Goal: Task Accomplishment & Management: Manage account settings

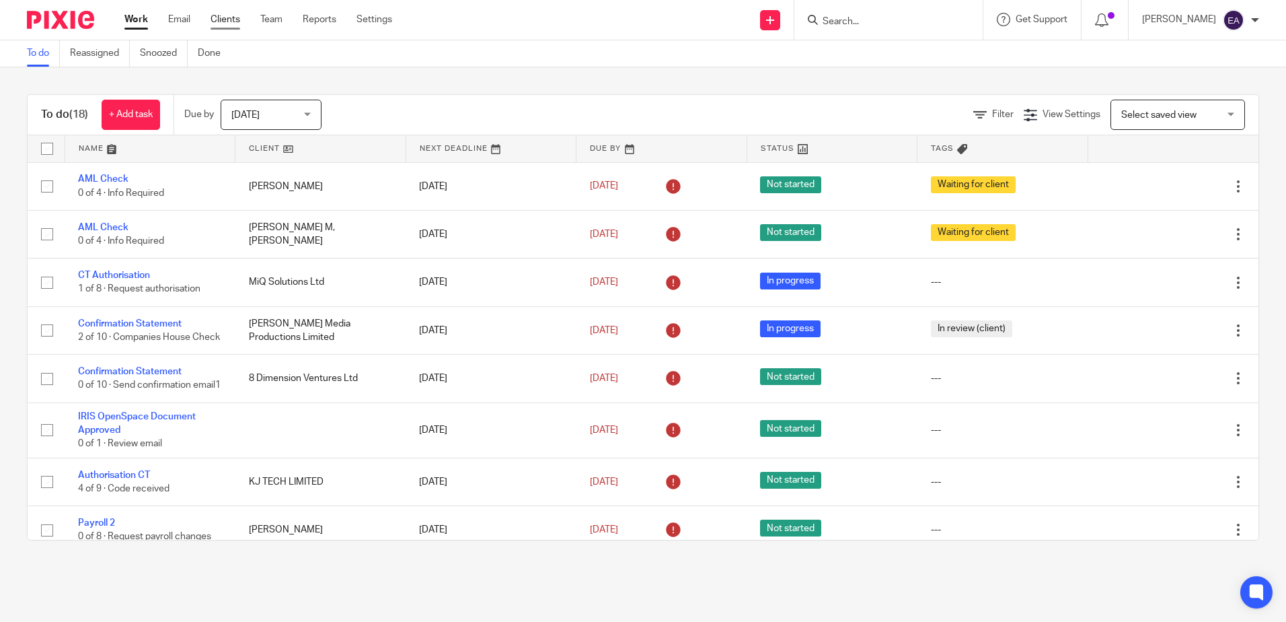
click at [218, 20] on link "Clients" at bounding box center [226, 19] width 30 height 13
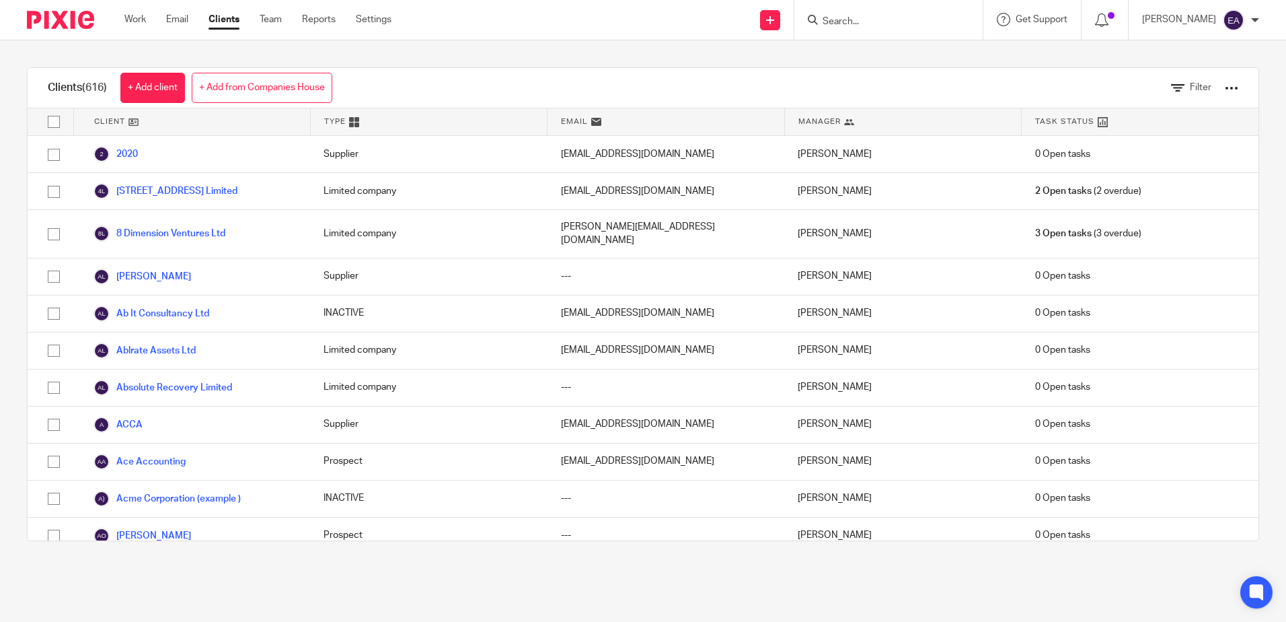
click at [923, 23] on input "Search" at bounding box center [881, 22] width 121 height 12
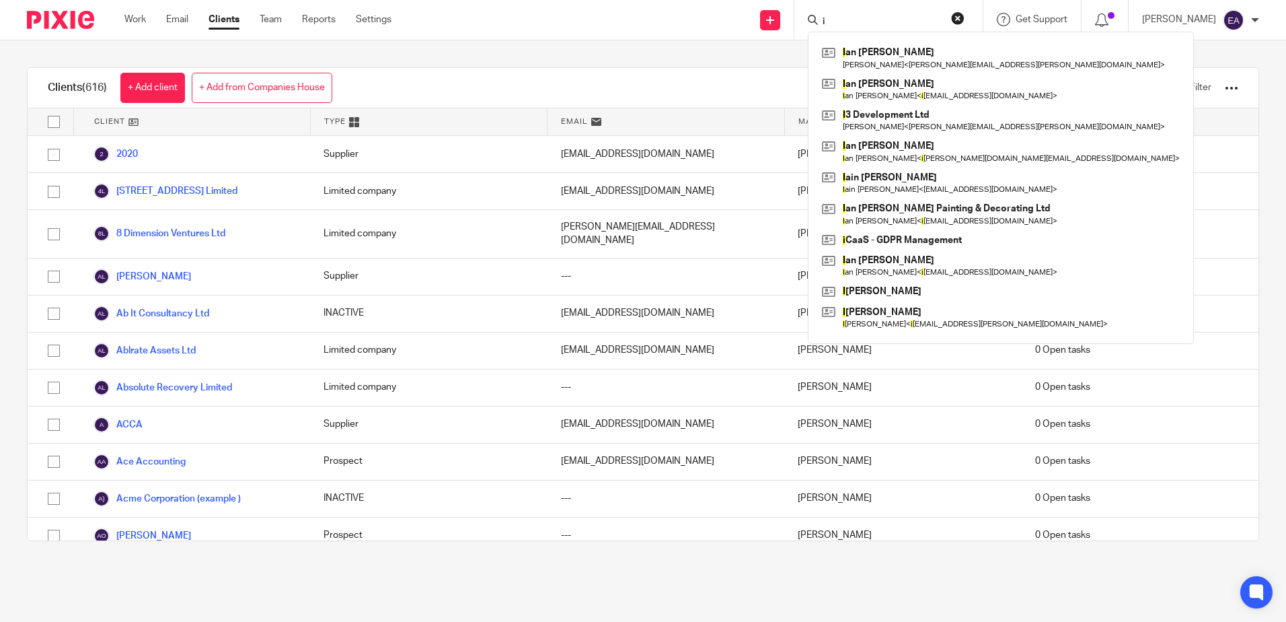
type input "i"
click at [756, 91] on div "Clients (616) + Add client + Add from Companies House Filter" at bounding box center [643, 88] width 1231 height 40
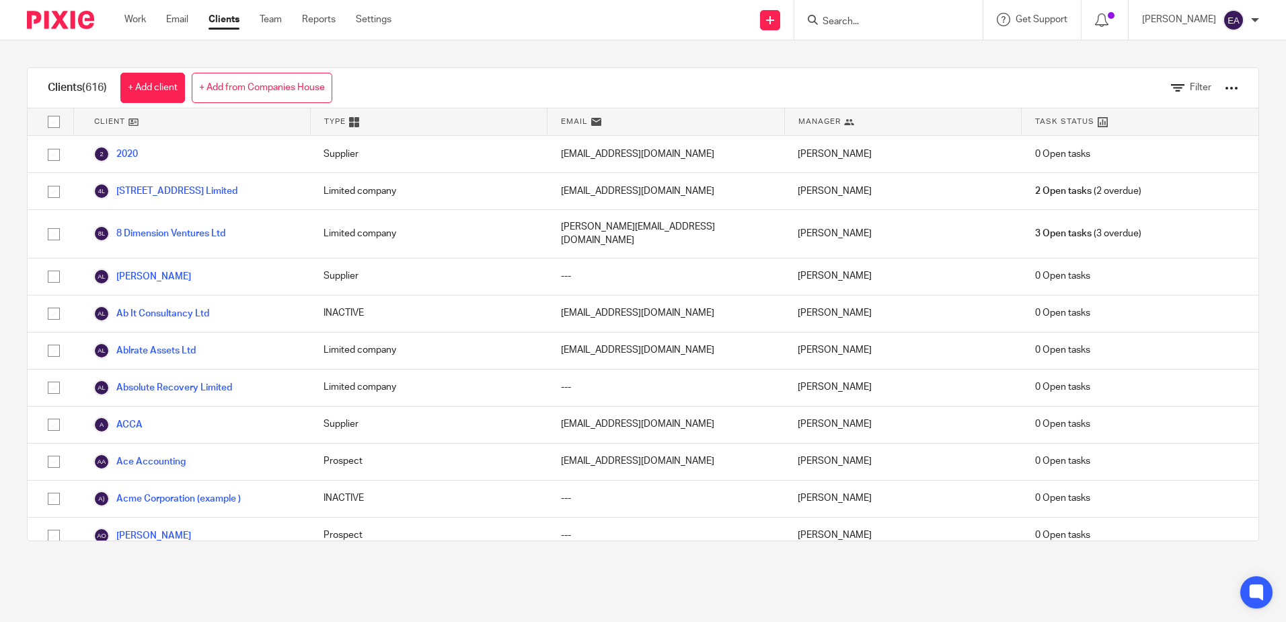
click at [892, 20] on input "Search" at bounding box center [881, 22] width 121 height 12
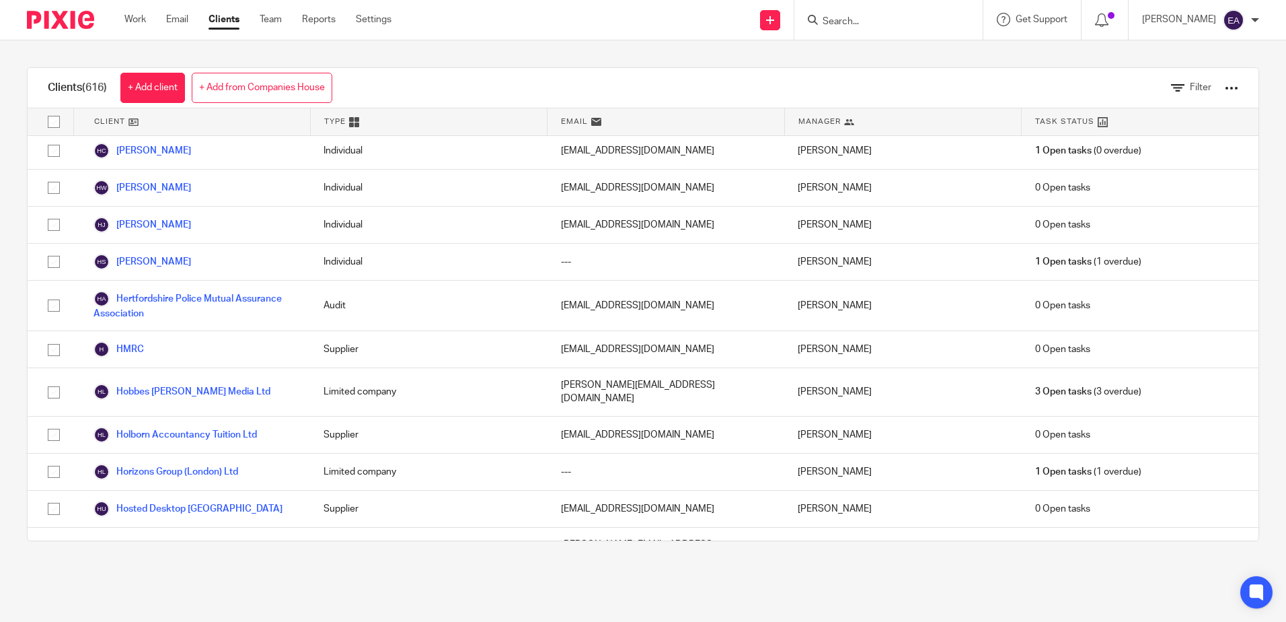
scroll to position [9862, 0]
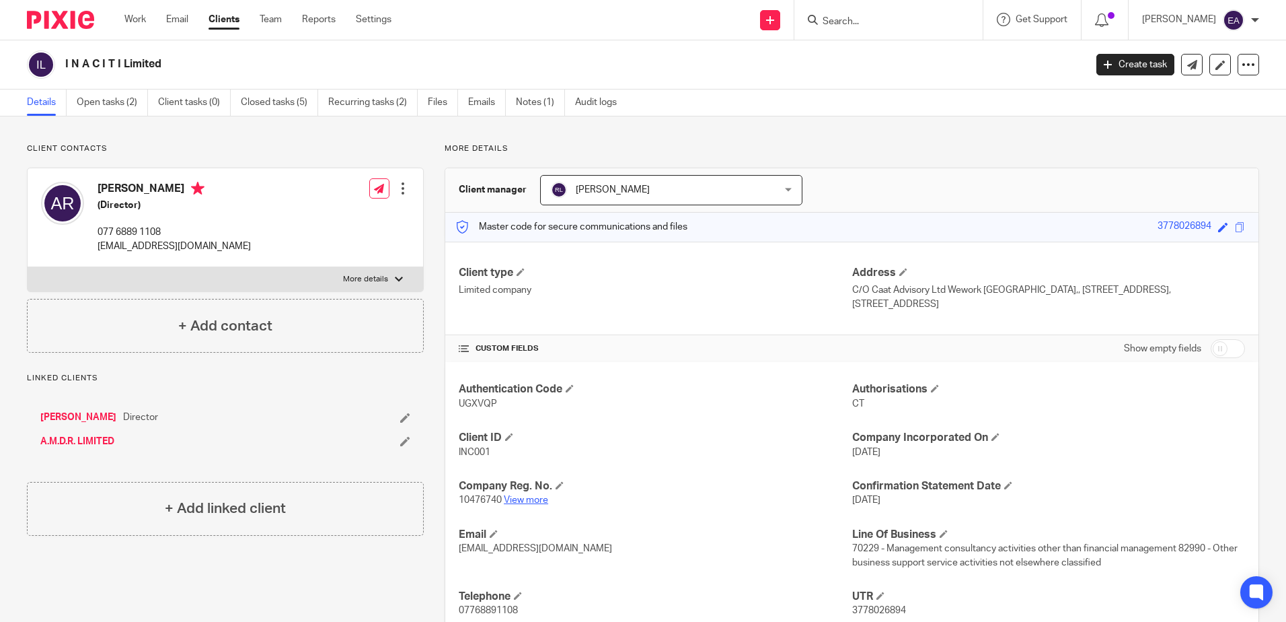
click at [520, 498] on link "View more" at bounding box center [526, 499] width 44 height 9
click at [175, 23] on link "Email" at bounding box center [177, 19] width 22 height 13
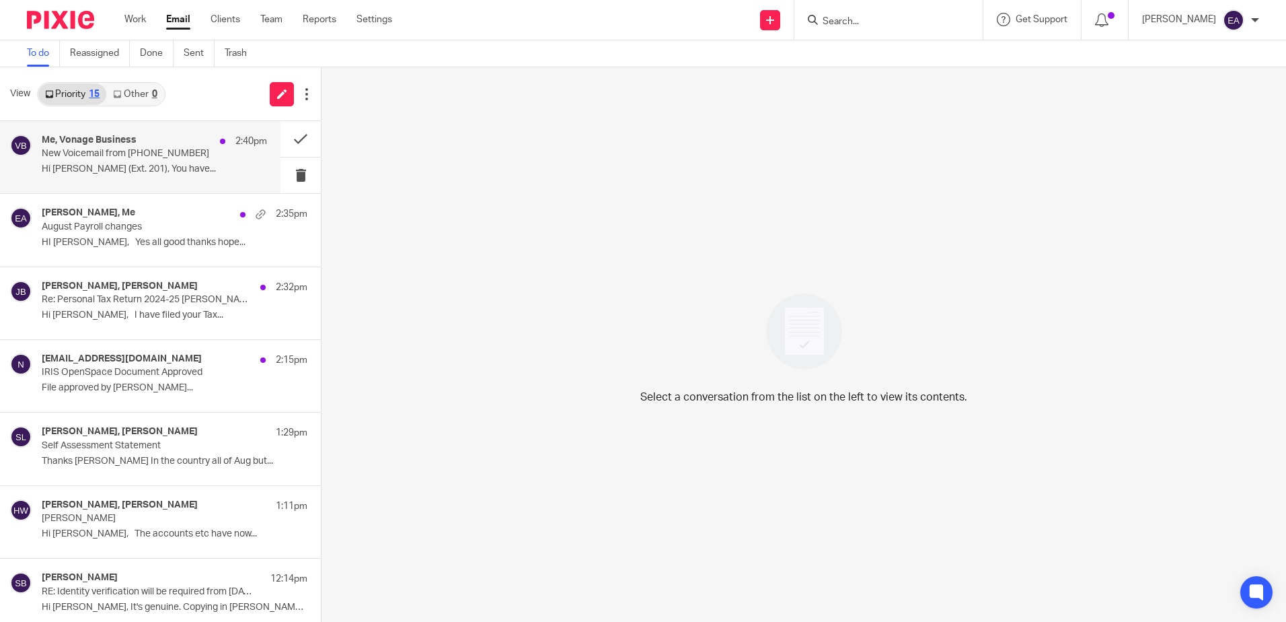
click at [104, 155] on p "New Voicemail from +443445439199" at bounding box center [132, 153] width 180 height 11
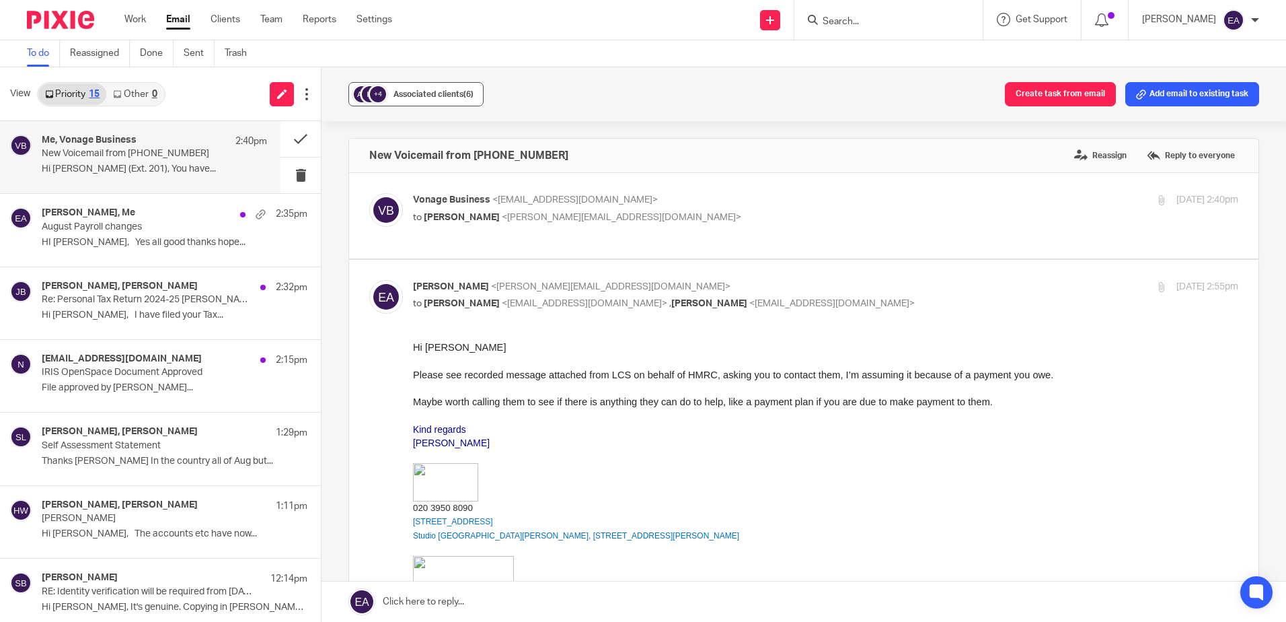
click at [428, 97] on span "Associated clients (6)" at bounding box center [434, 94] width 80 height 8
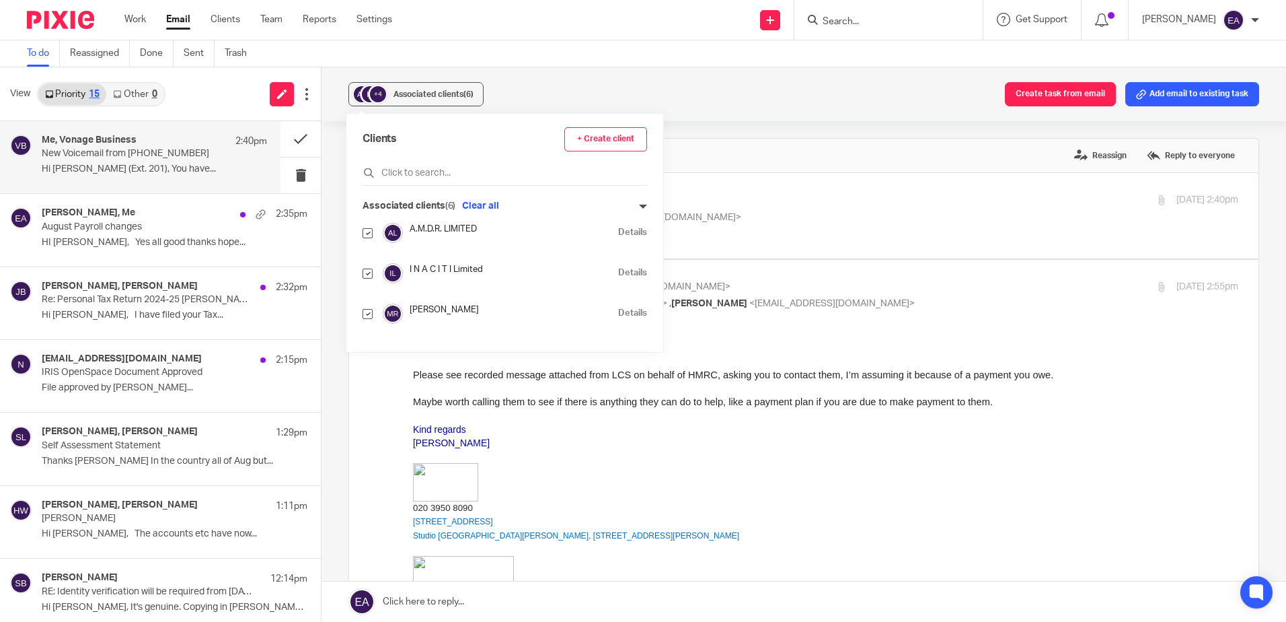
click at [370, 232] on input "checkbox" at bounding box center [368, 233] width 10 height 10
checkbox input "false"
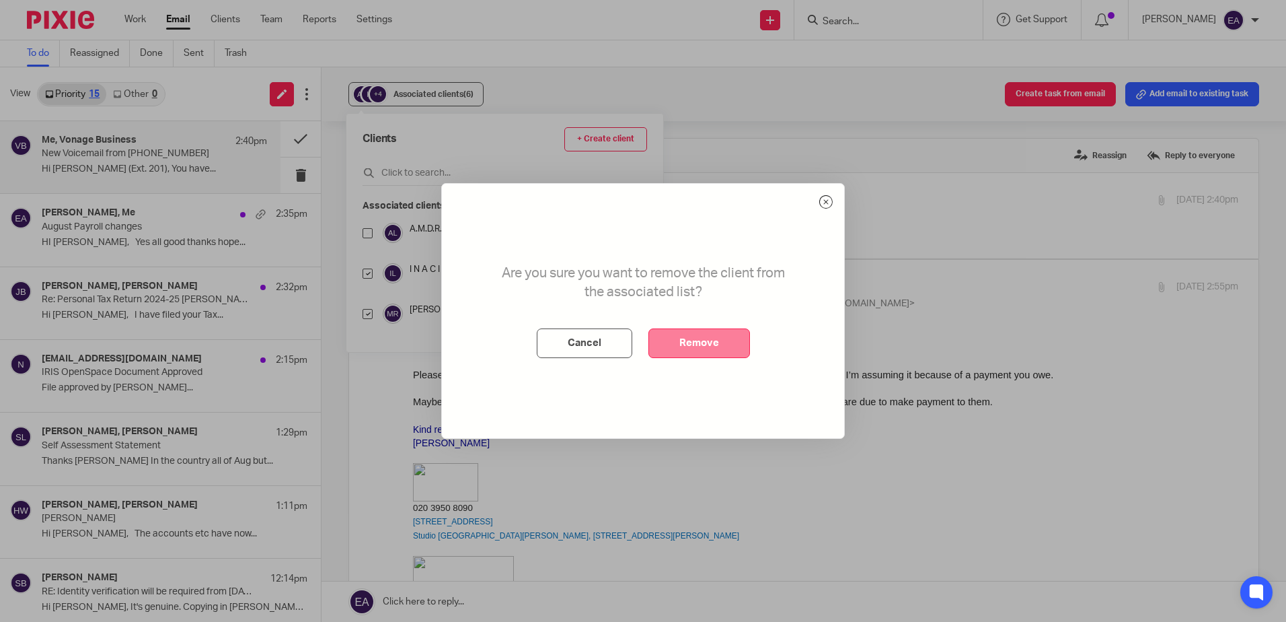
click at [668, 336] on button "Remove" at bounding box center [699, 343] width 102 height 30
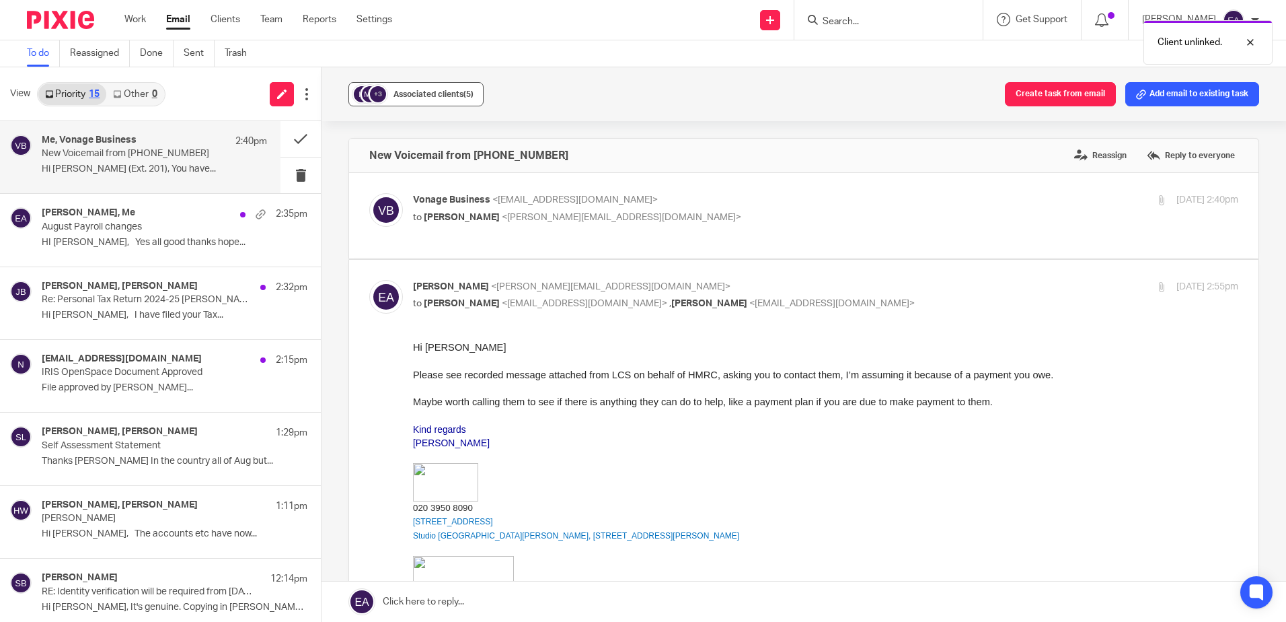
click at [419, 91] on span "Associated clients (5)" at bounding box center [434, 94] width 80 height 8
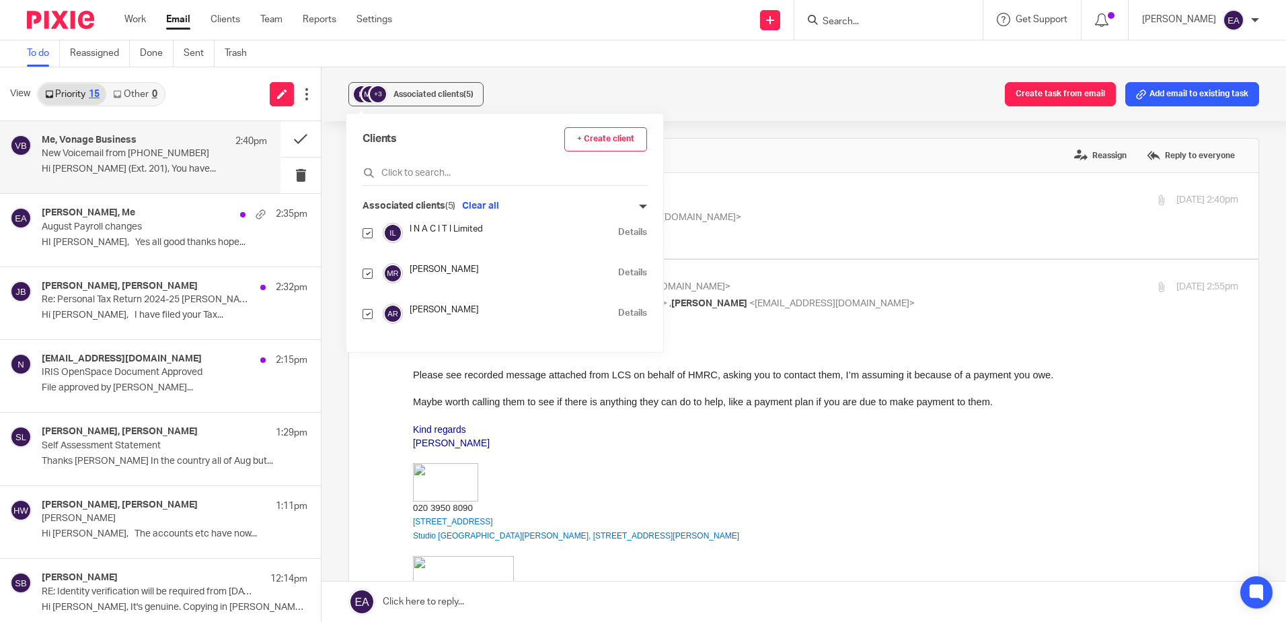
click at [368, 272] on input "checkbox" at bounding box center [368, 273] width 10 height 10
checkbox input "false"
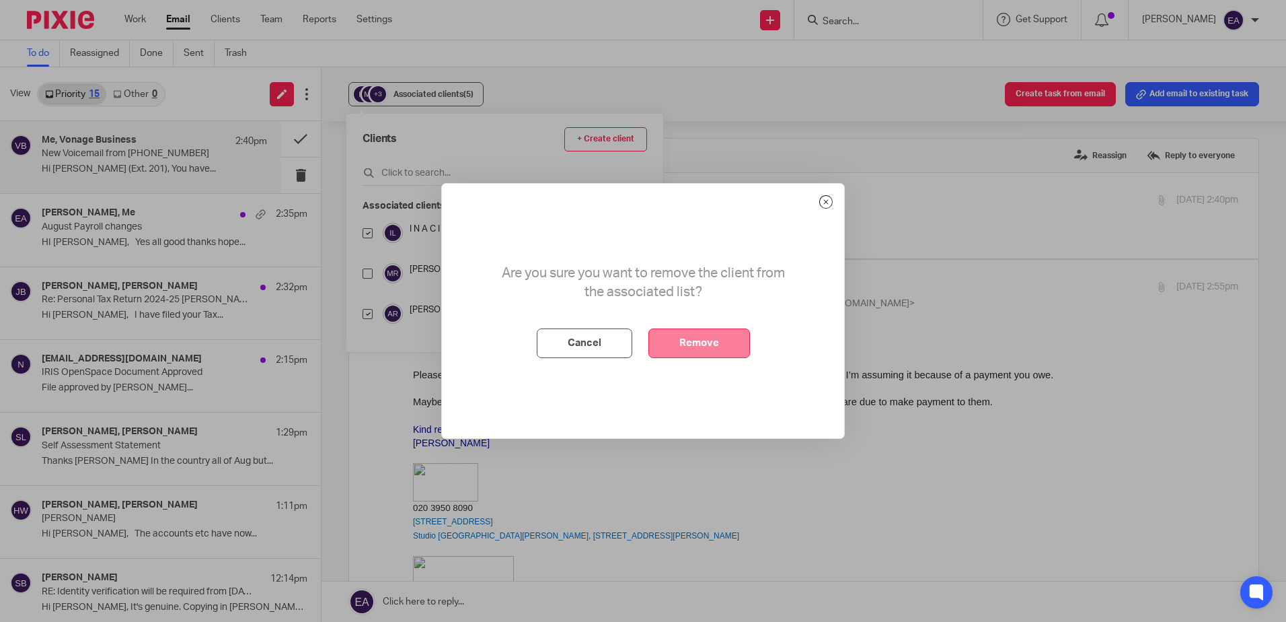
click at [712, 346] on button "Remove" at bounding box center [699, 343] width 102 height 30
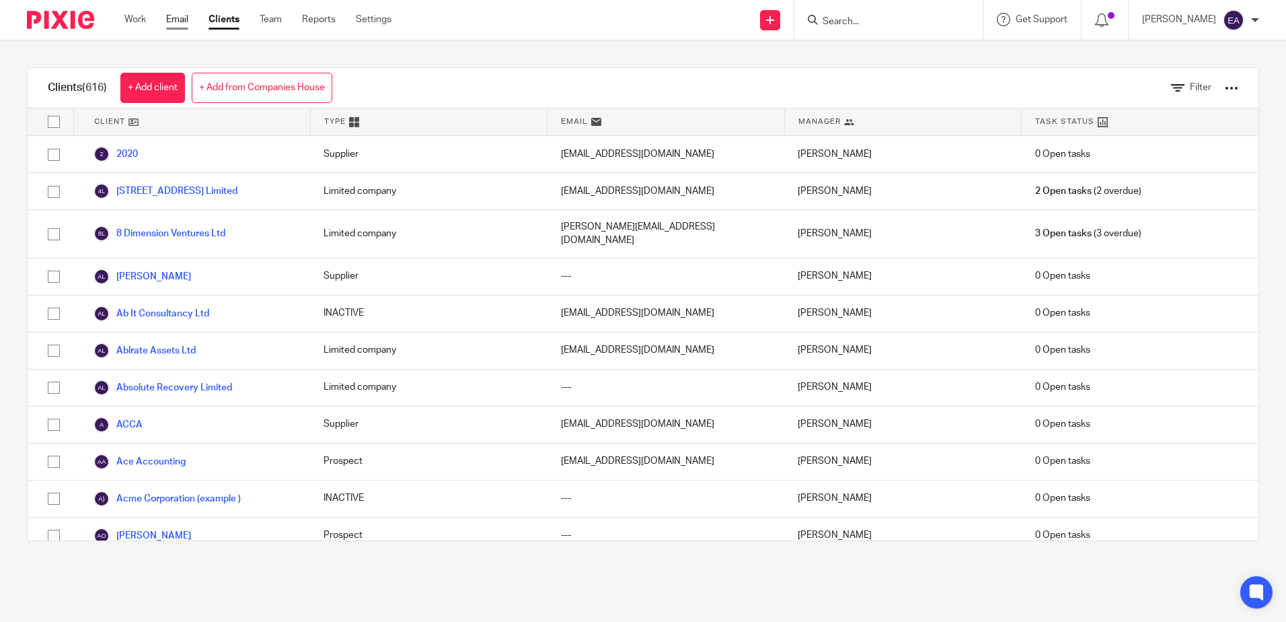
click at [177, 16] on link "Email" at bounding box center [177, 19] width 22 height 13
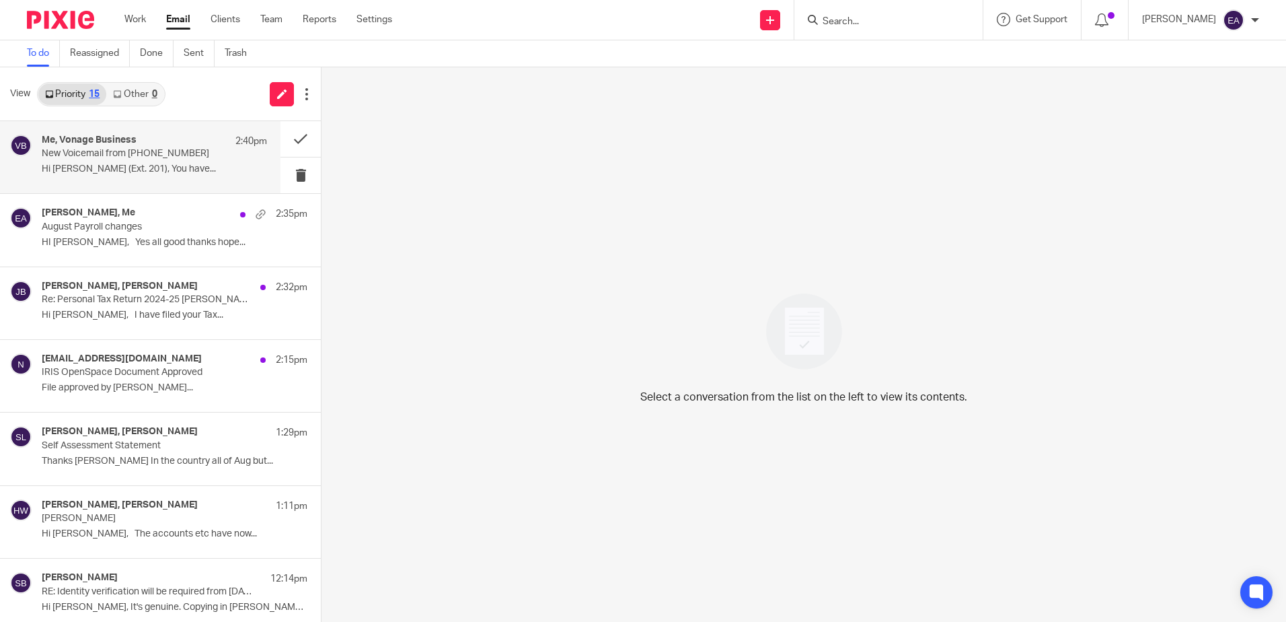
click at [159, 159] on p "New Voicemail from [PHONE_NUMBER]" at bounding box center [132, 153] width 180 height 11
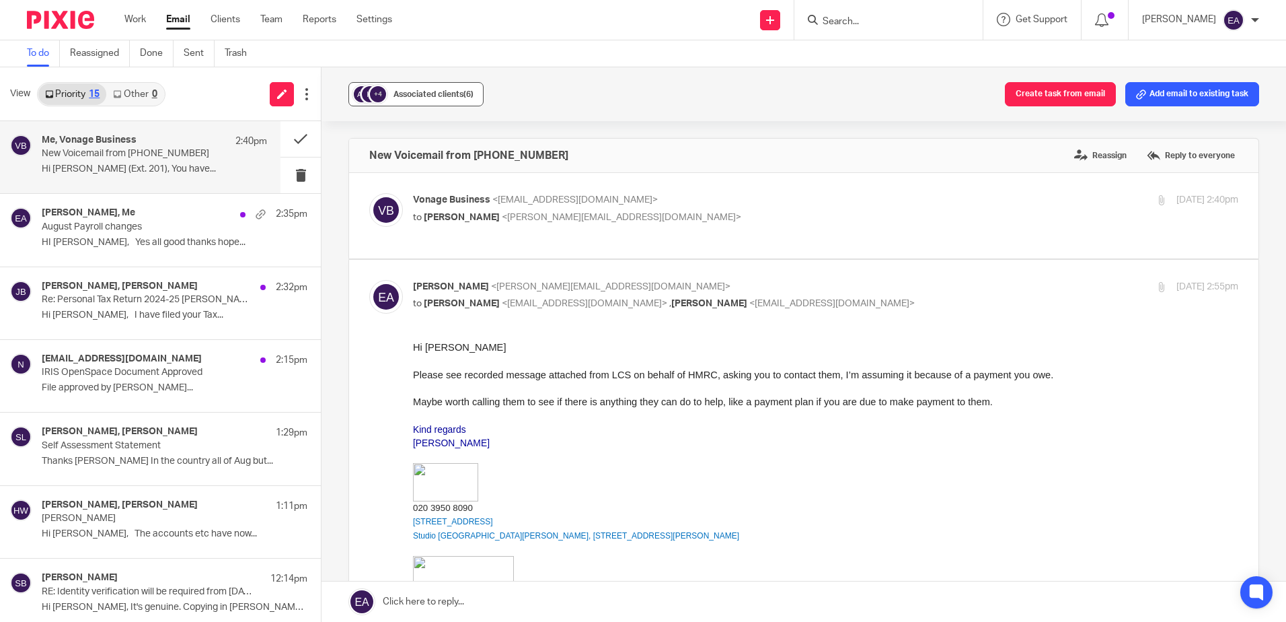
click at [395, 100] on div "Associated clients (6)" at bounding box center [434, 93] width 80 height 13
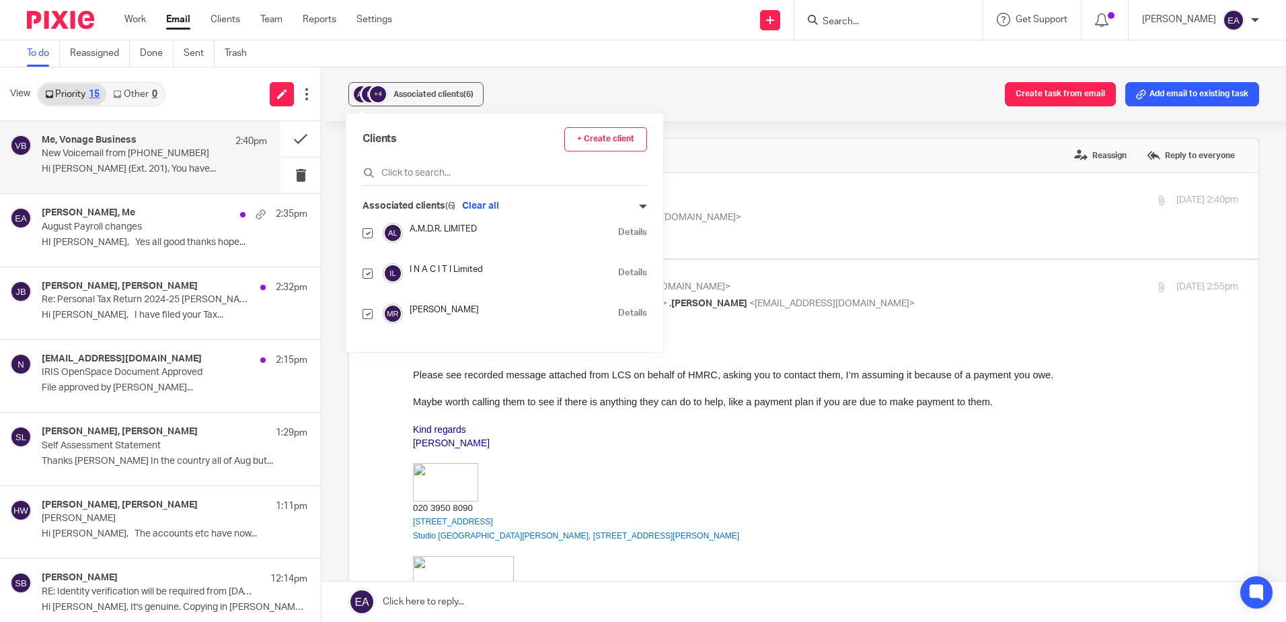
click at [369, 314] on input "checkbox" at bounding box center [368, 314] width 10 height 10
checkbox input "false"
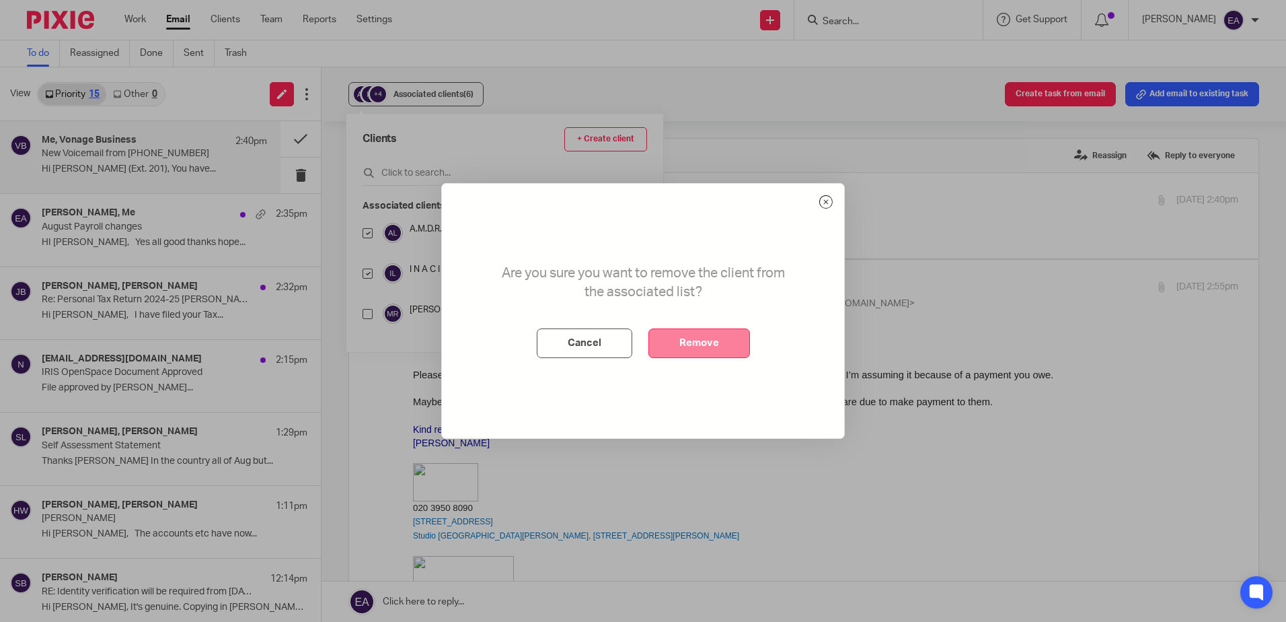
click at [710, 343] on button "Remove" at bounding box center [699, 343] width 102 height 30
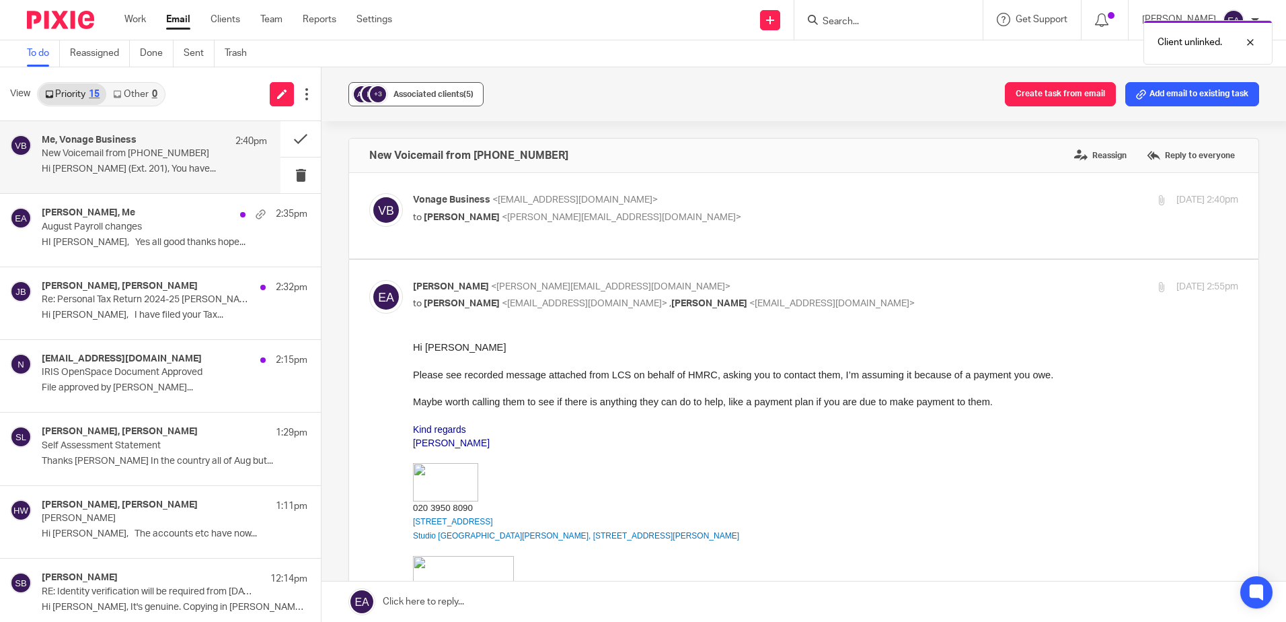
click at [383, 89] on div "+3" at bounding box center [378, 94] width 20 height 20
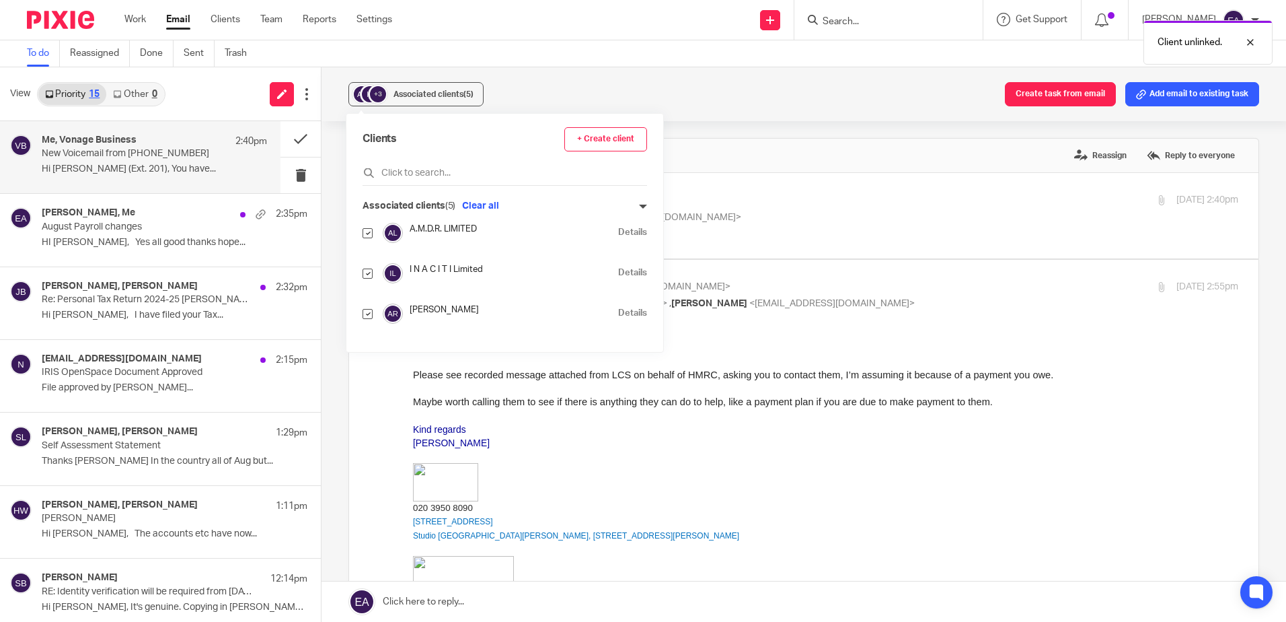
click at [368, 233] on input "checkbox" at bounding box center [368, 233] width 10 height 10
checkbox input "false"
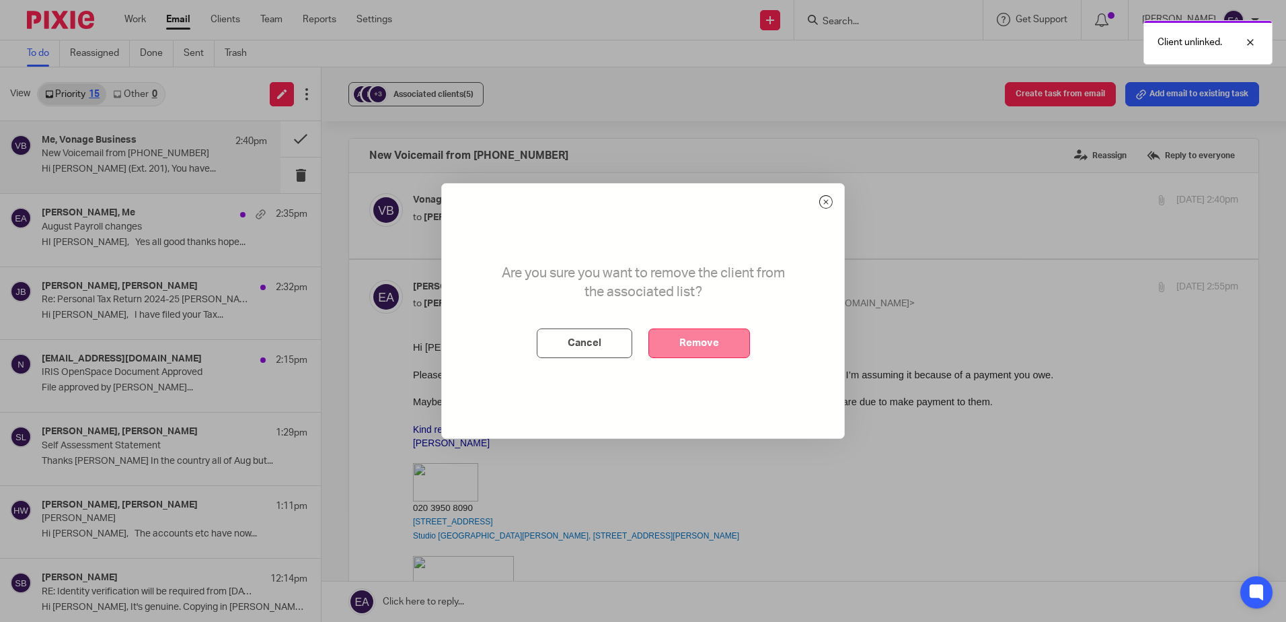
click at [720, 353] on button "Remove" at bounding box center [699, 343] width 102 height 30
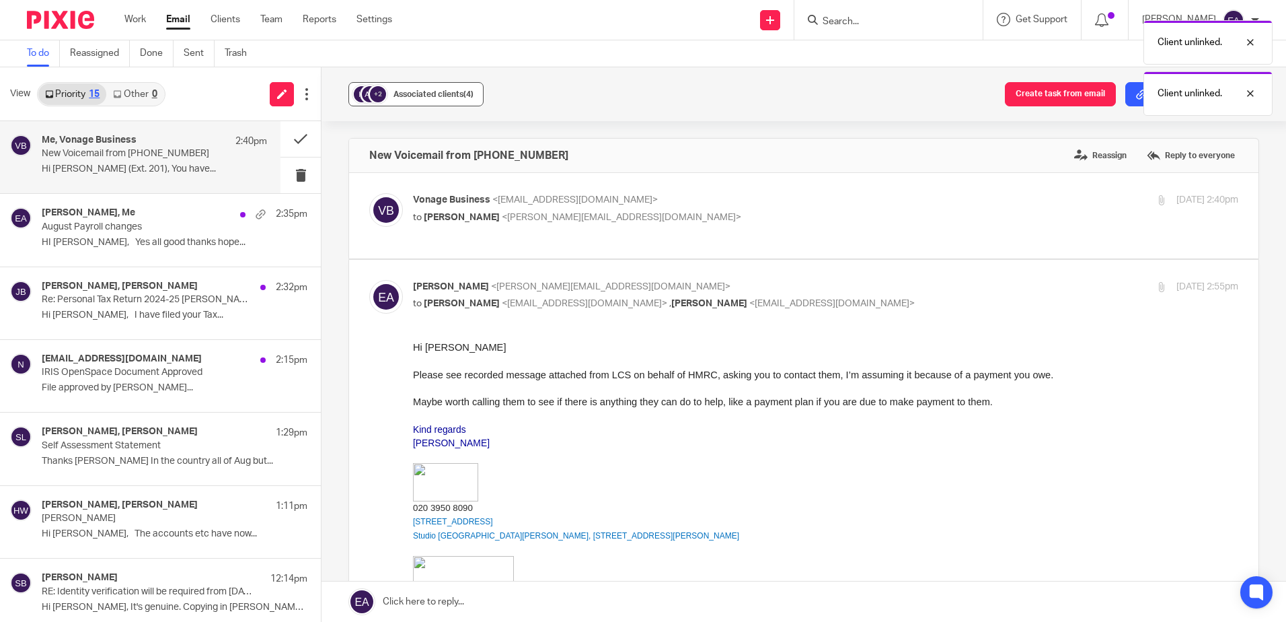
click at [439, 86] on button "+2 Associated clients (4)" at bounding box center [415, 94] width 135 height 24
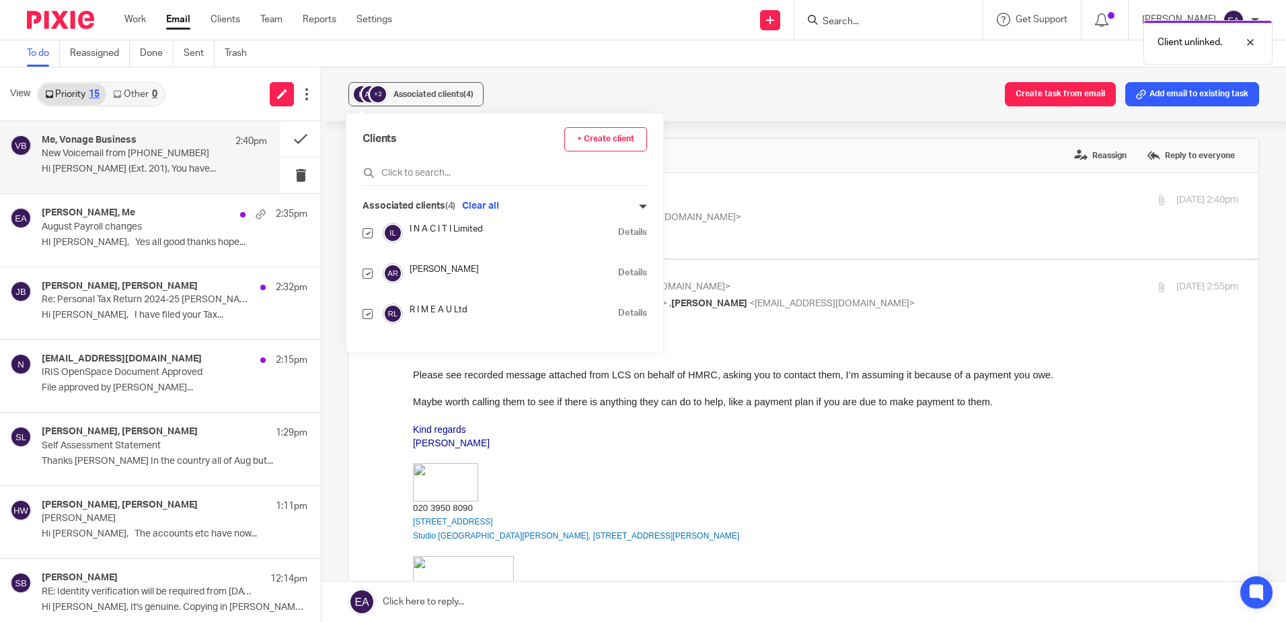
click at [367, 311] on input "checkbox" at bounding box center [368, 314] width 10 height 10
checkbox input "false"
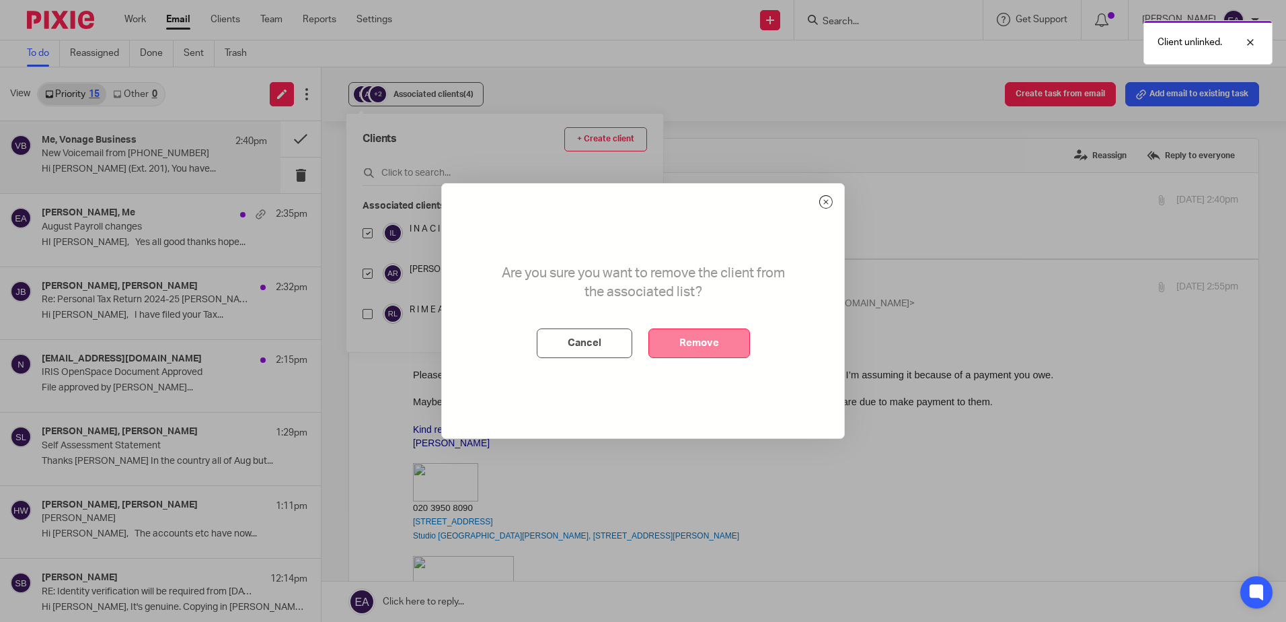
click at [695, 340] on button "Remove" at bounding box center [699, 343] width 102 height 30
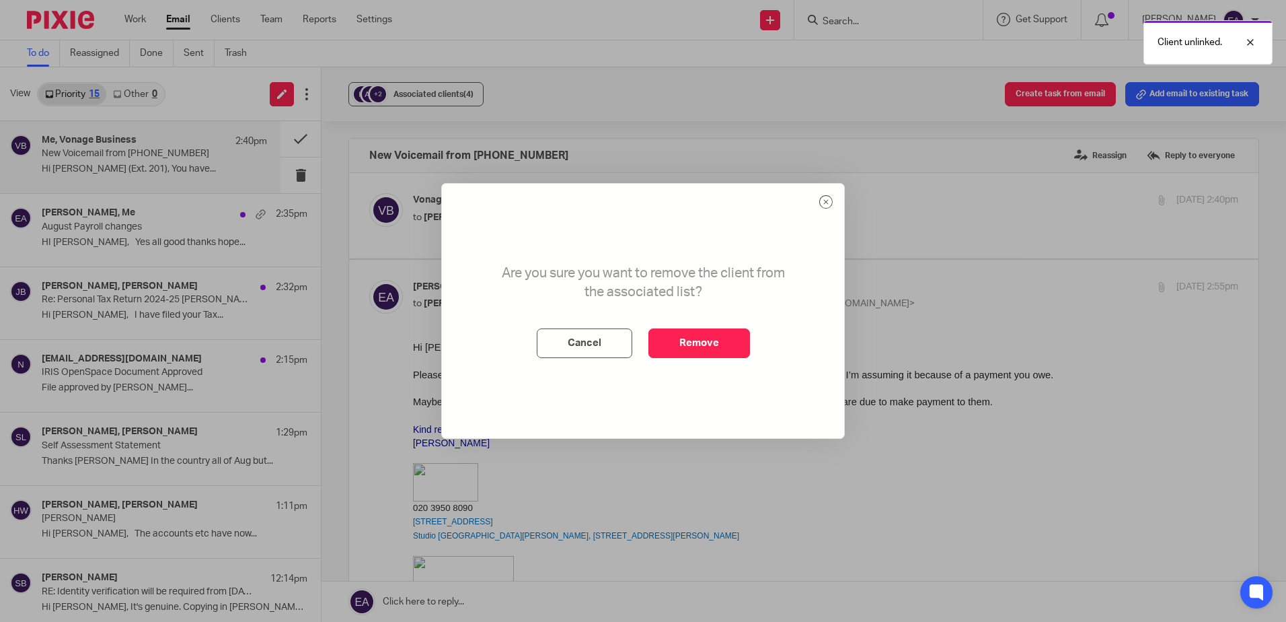
click at [433, 83] on div "Are you sure you want to remove the client from the associated list? Cancel Rem…" at bounding box center [643, 311] width 1286 height 622
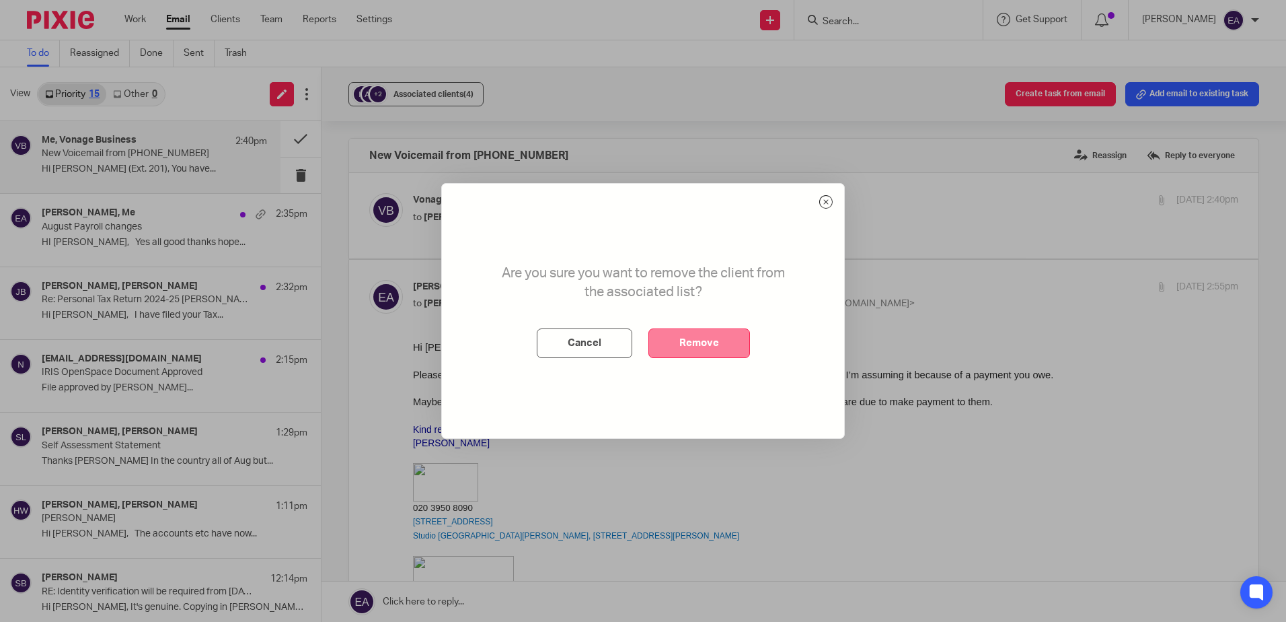
click at [698, 348] on button "Remove" at bounding box center [699, 343] width 102 height 30
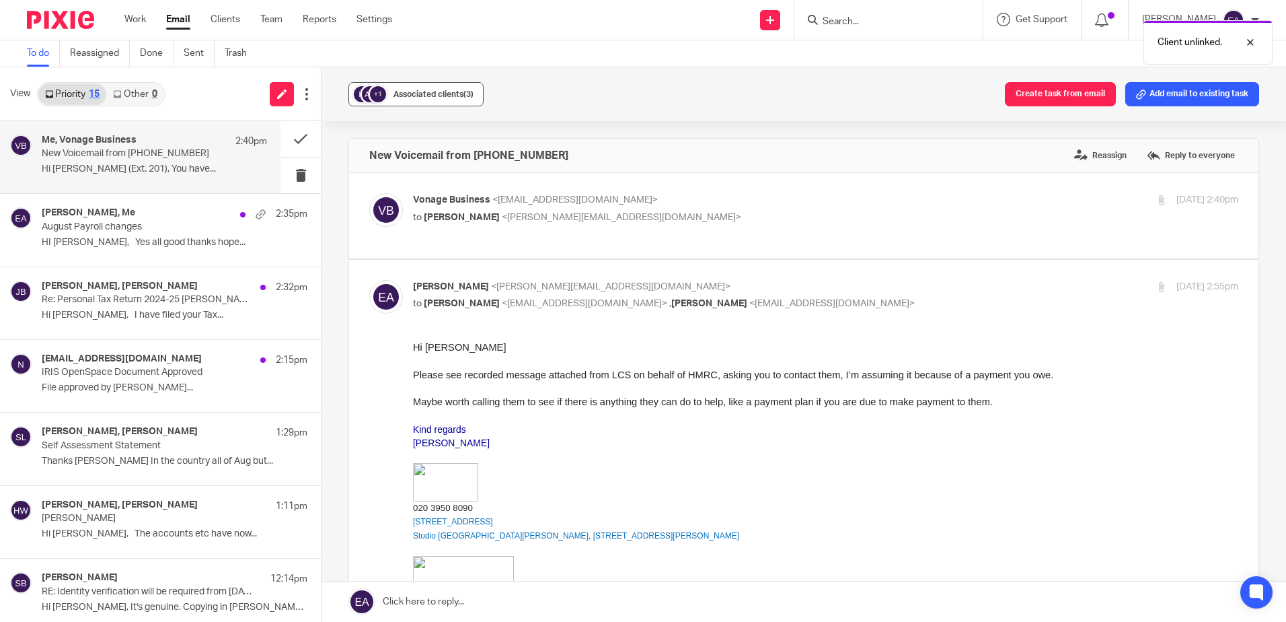
click at [442, 87] on div "Associated clients (3)" at bounding box center [434, 93] width 80 height 13
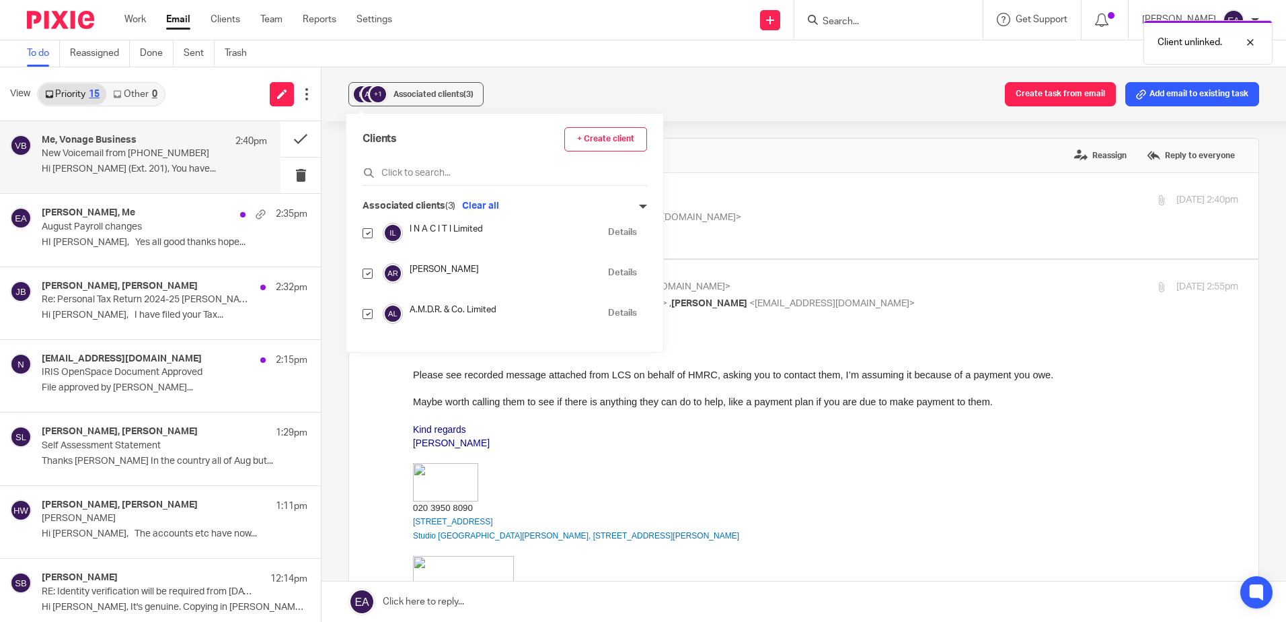
click at [366, 314] on input "checkbox" at bounding box center [368, 314] width 10 height 10
checkbox input "false"
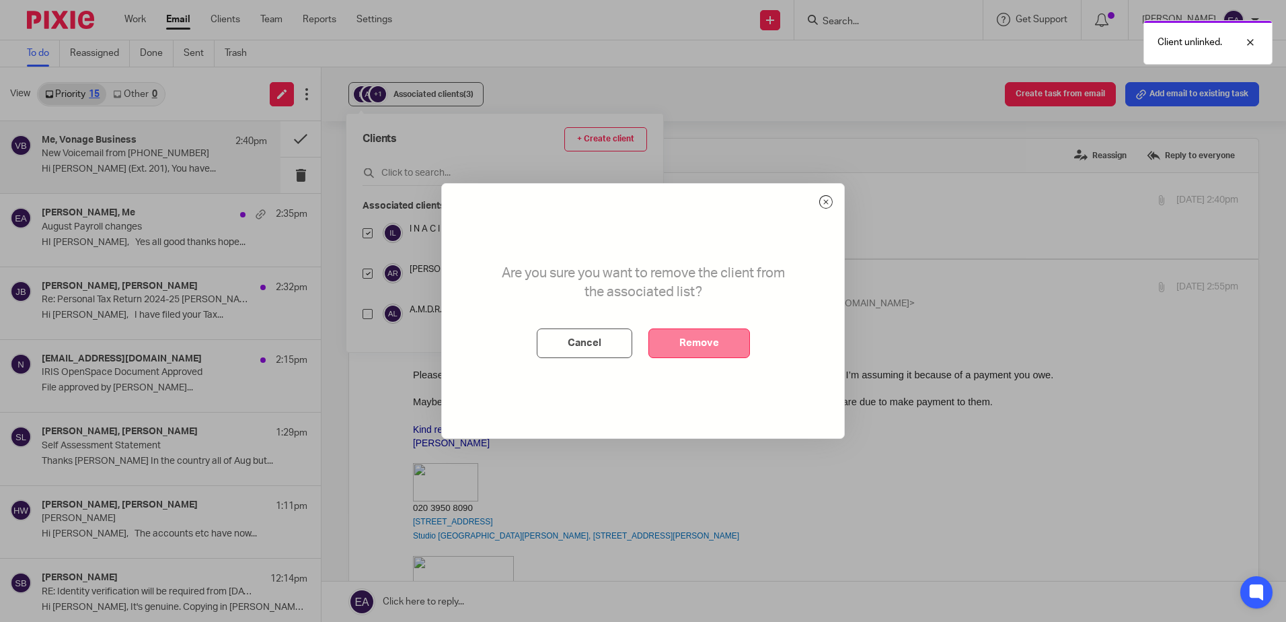
click at [679, 343] on button "Remove" at bounding box center [699, 343] width 102 height 30
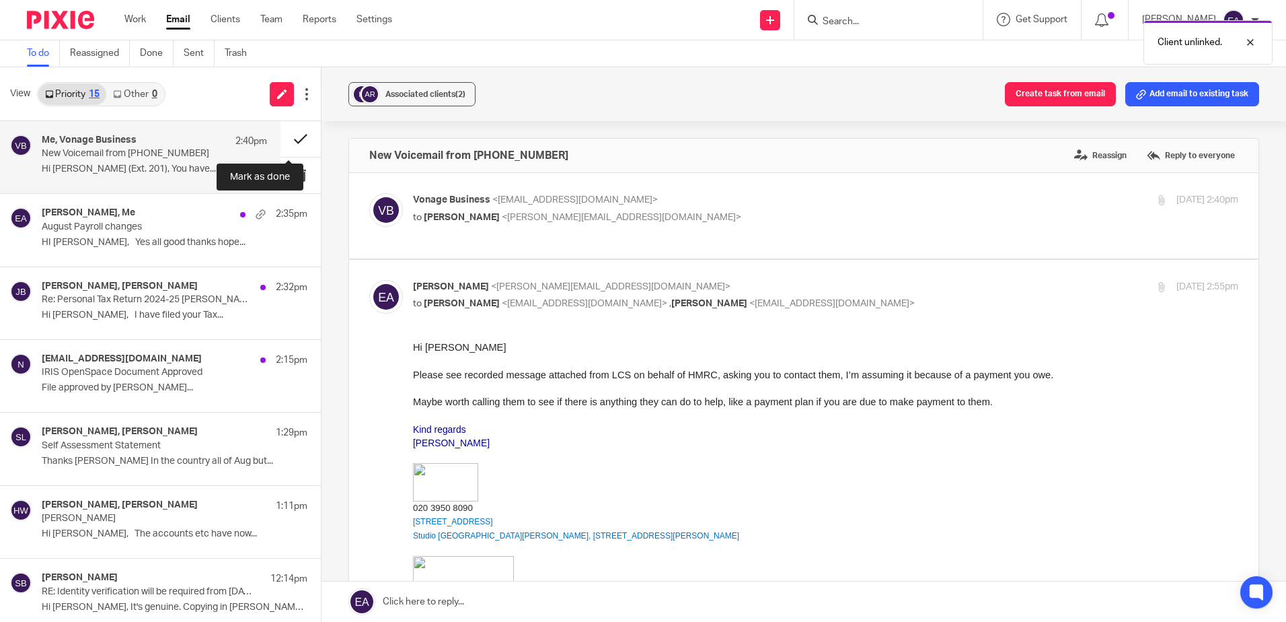
click at [284, 141] on button at bounding box center [301, 139] width 40 height 36
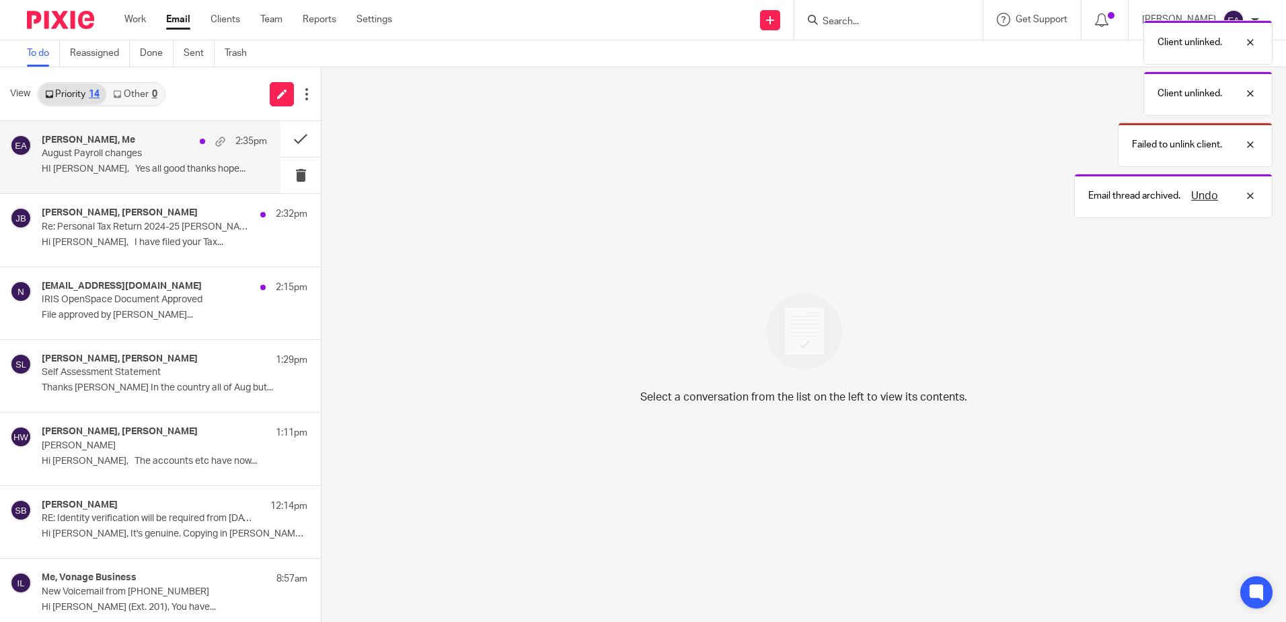
click at [67, 165] on p "HI [PERSON_NAME], Yes all good thanks hope..." at bounding box center [154, 168] width 225 height 11
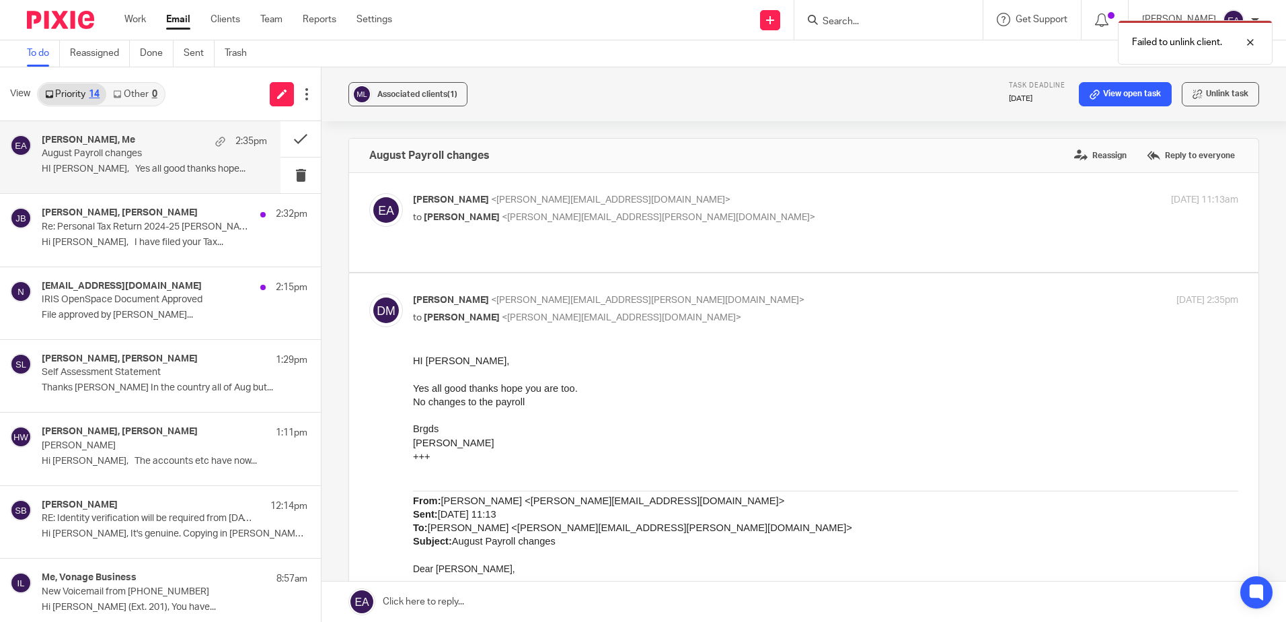
scroll to position [67, 0]
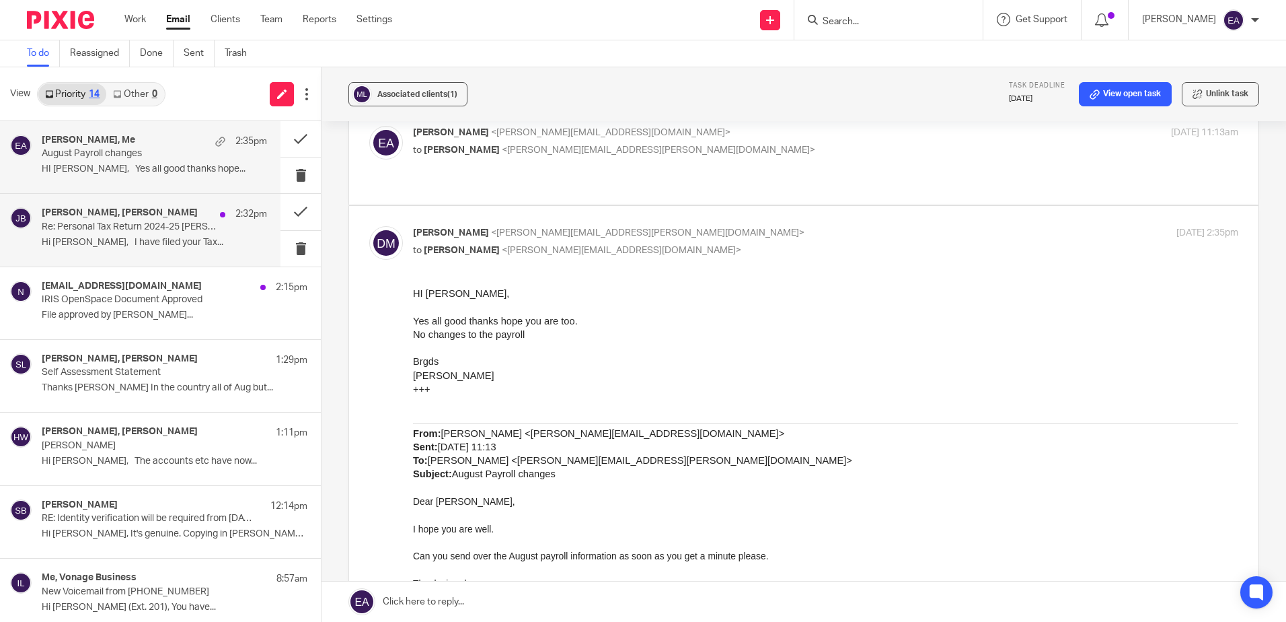
click at [148, 229] on p "Re: Personal Tax Return 2024-25 Judith Barton" at bounding box center [132, 226] width 180 height 11
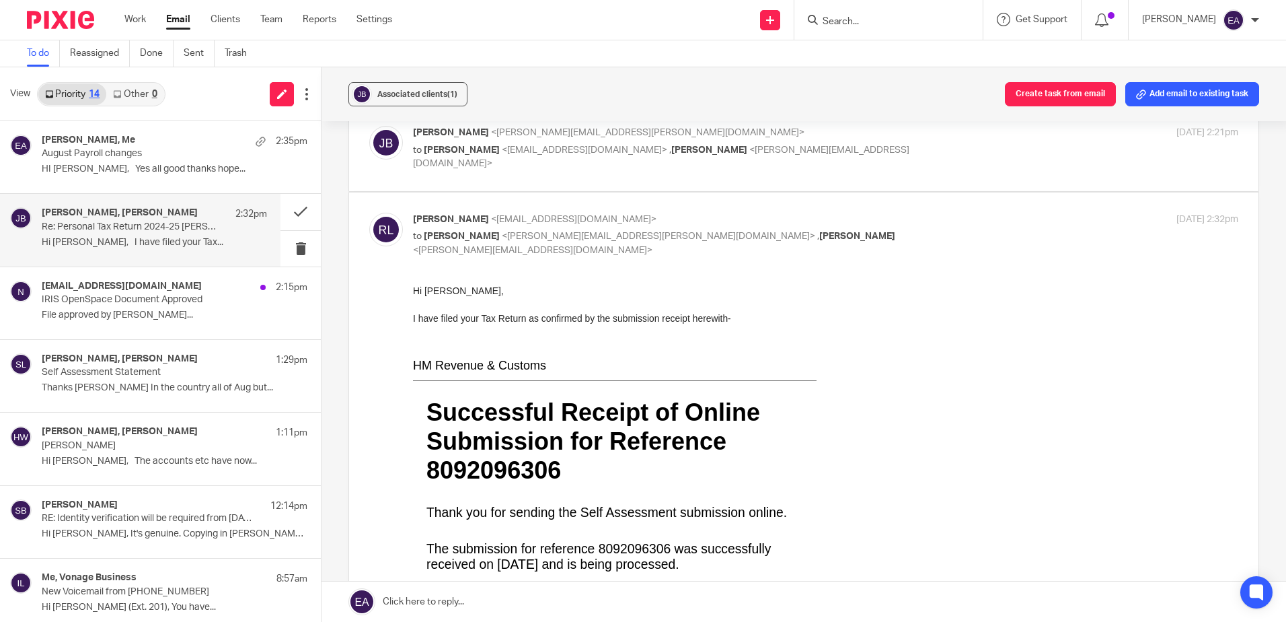
scroll to position [135, 0]
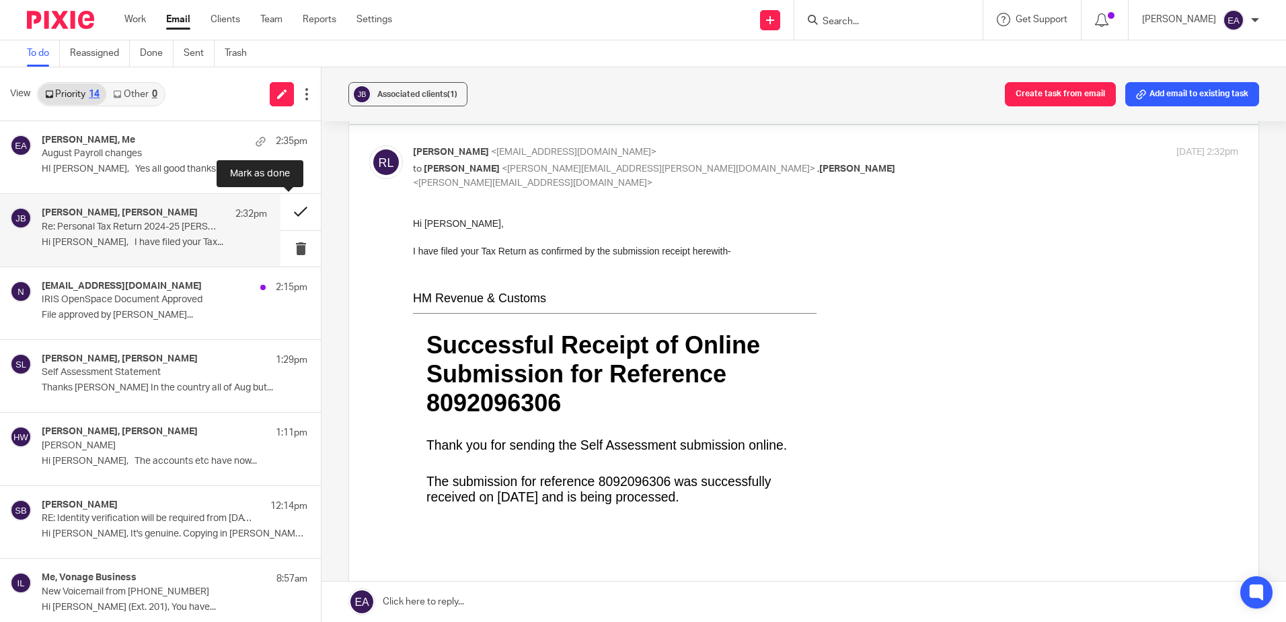
click at [285, 214] on button at bounding box center [301, 212] width 40 height 36
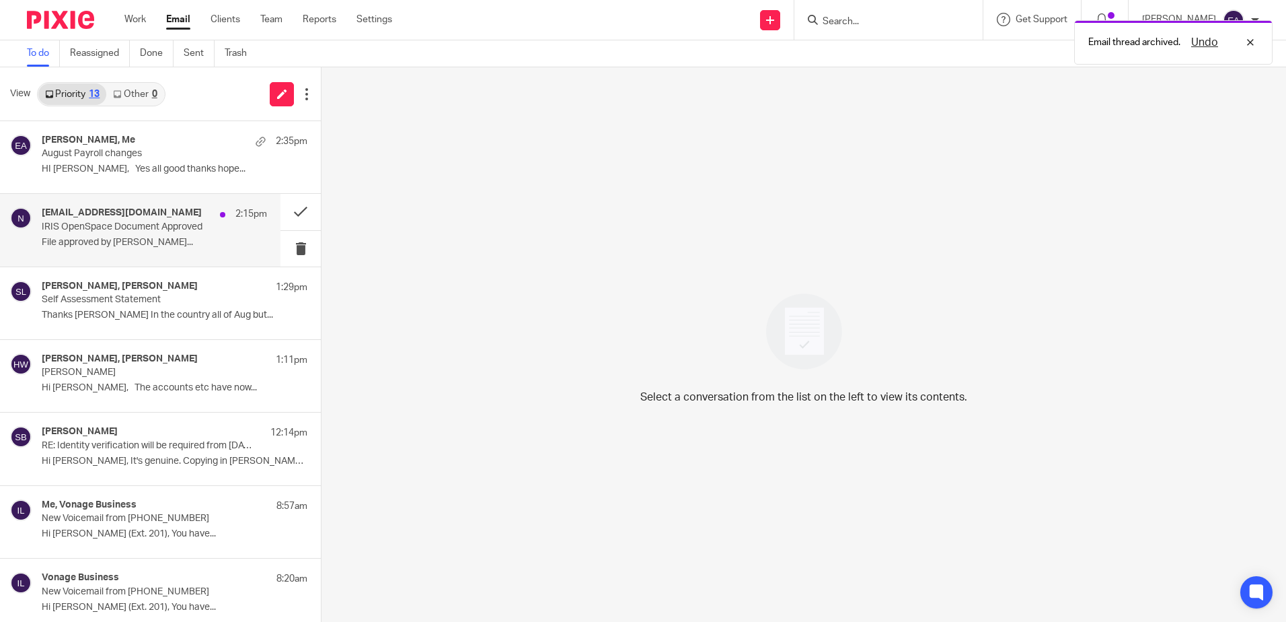
drag, startPoint x: 103, startPoint y: 228, endPoint x: 112, endPoint y: 228, distance: 9.4
click at [102, 228] on p "IRIS OpenSpace Document Approved" at bounding box center [132, 226] width 180 height 11
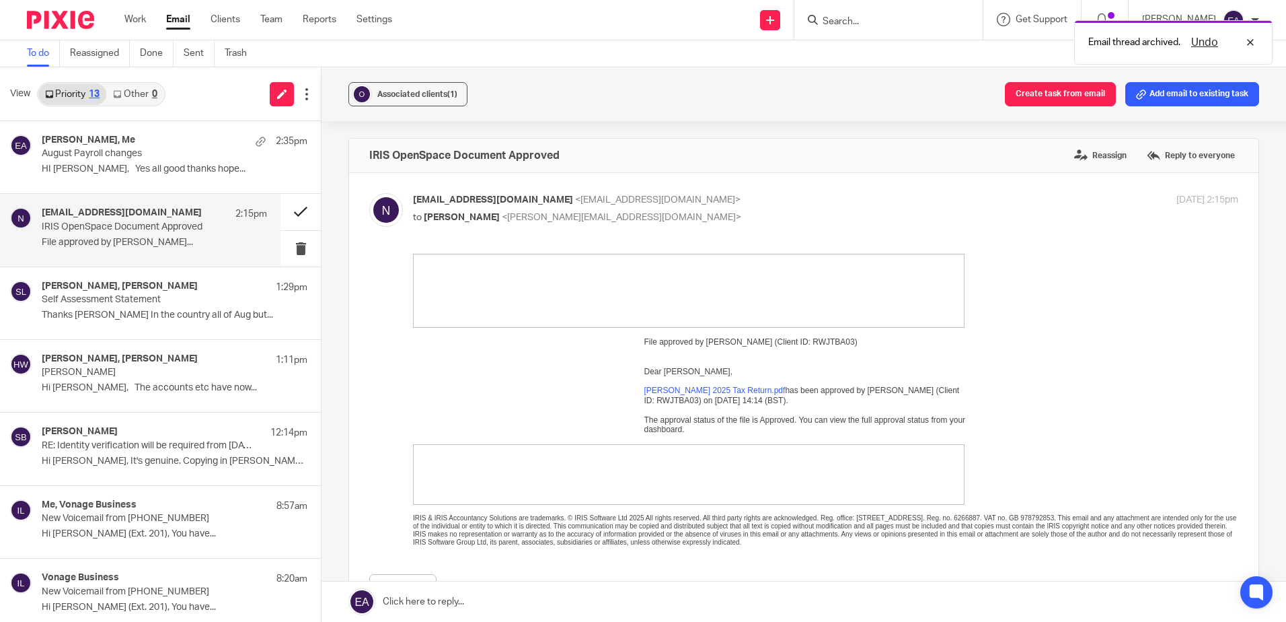
scroll to position [0, 0]
click at [286, 210] on button at bounding box center [301, 212] width 40 height 36
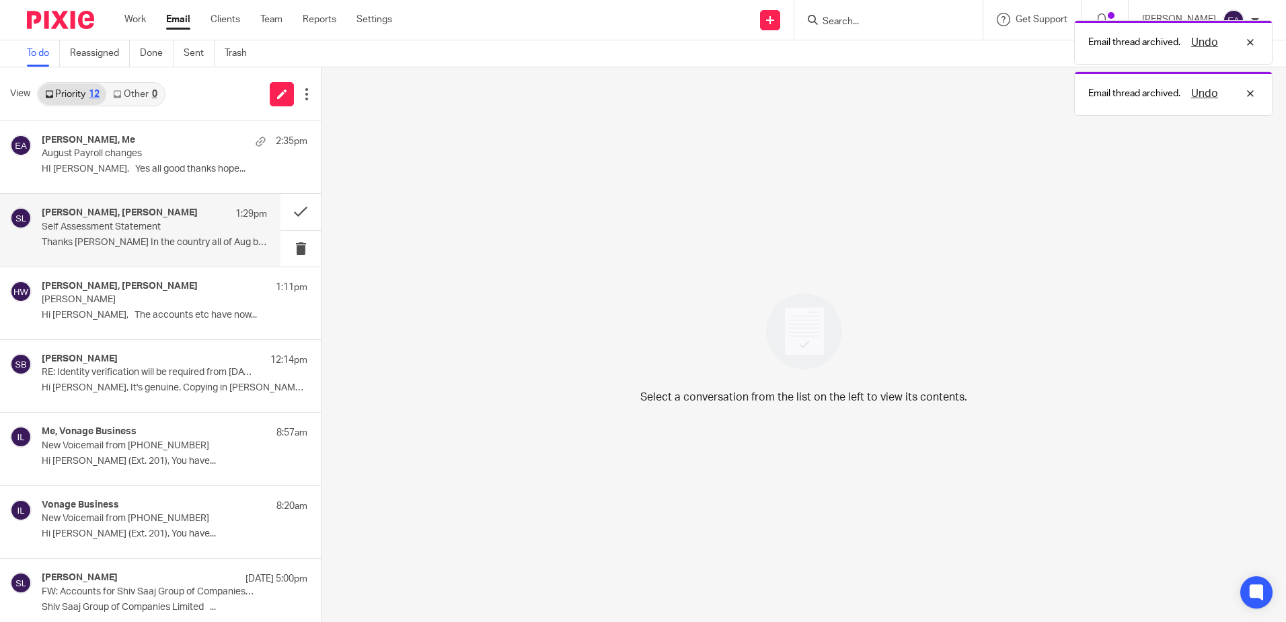
click at [74, 231] on p "Self Assessment Statement" at bounding box center [132, 226] width 180 height 11
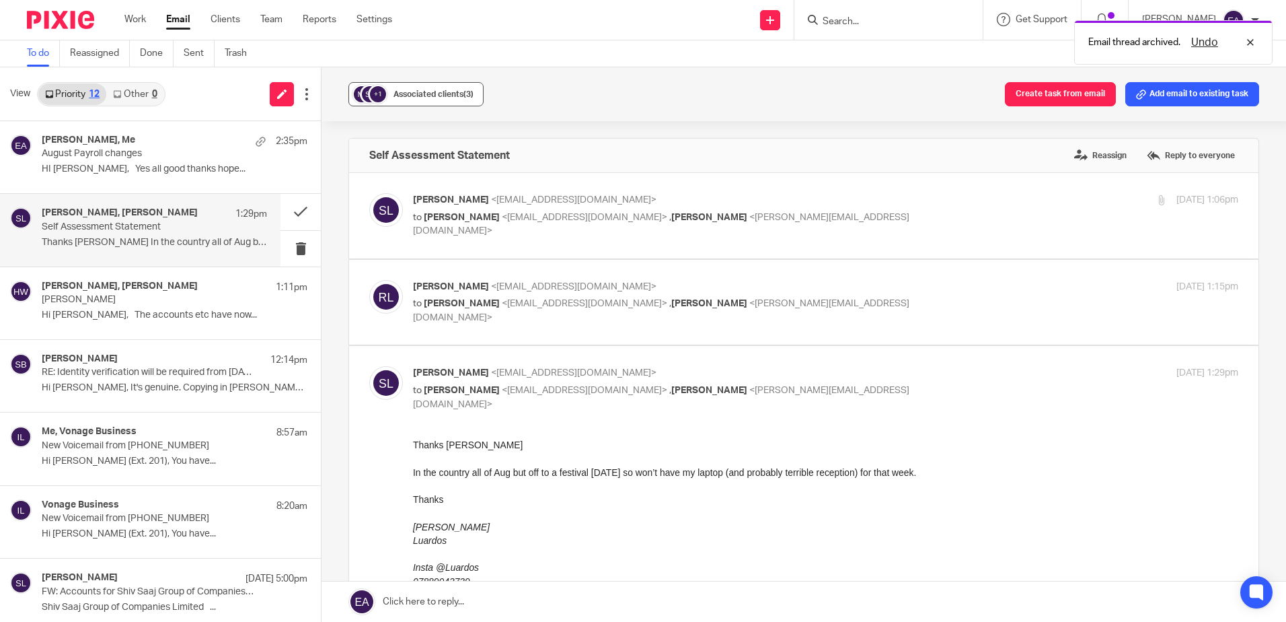
click at [422, 91] on span "Associated clients (3)" at bounding box center [434, 94] width 80 height 8
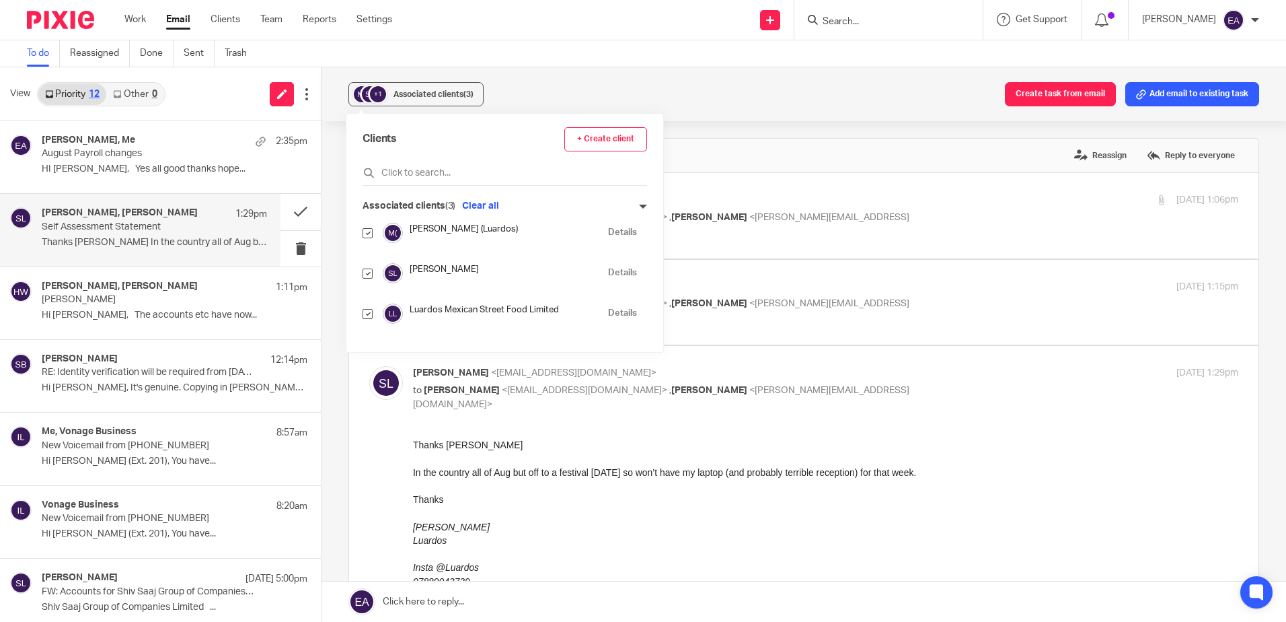
click at [366, 313] on input "checkbox" at bounding box center [368, 314] width 10 height 10
checkbox input "false"
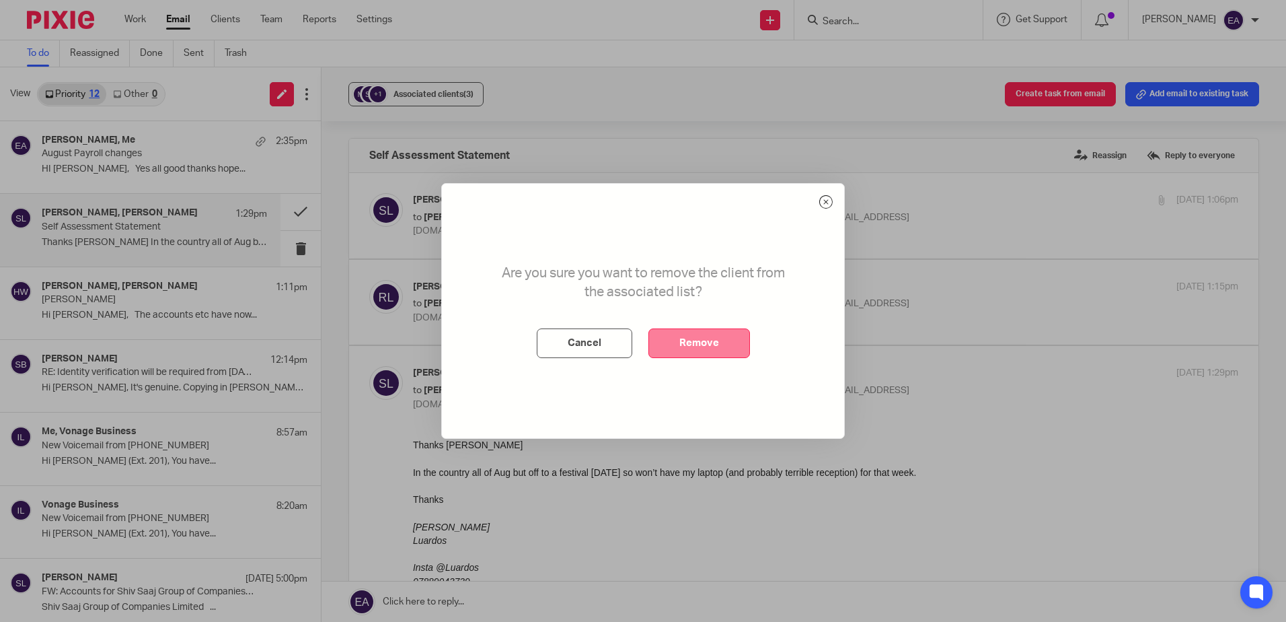
click at [718, 341] on button "Remove" at bounding box center [699, 343] width 102 height 30
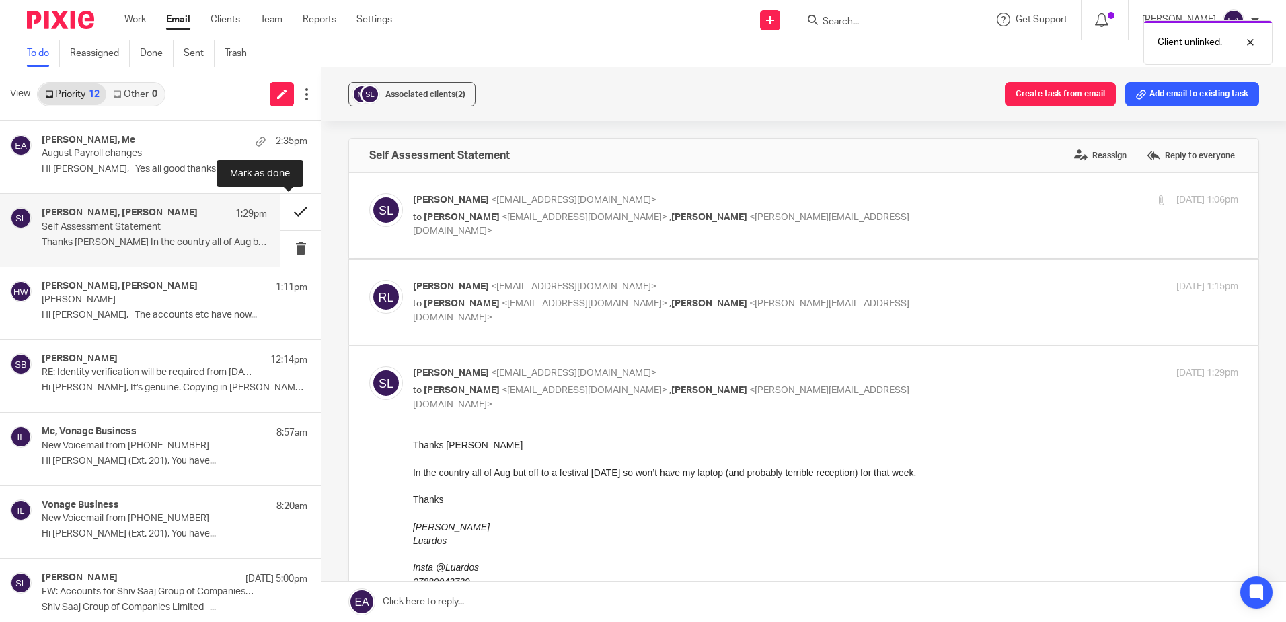
click at [290, 213] on button at bounding box center [301, 212] width 40 height 36
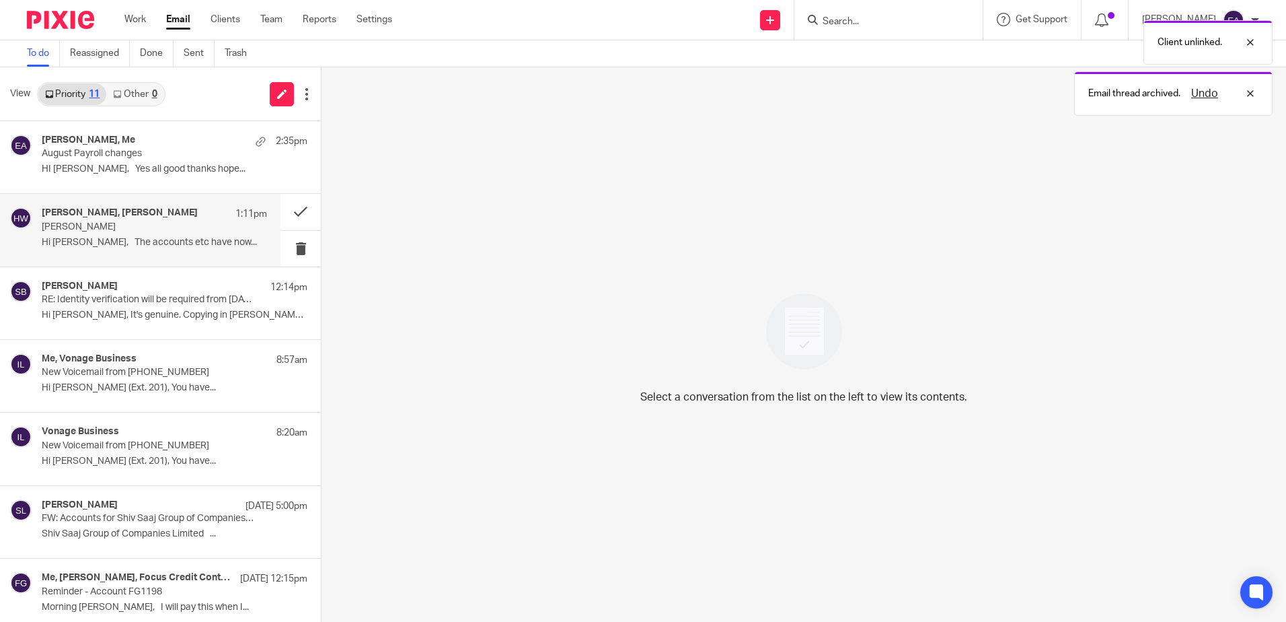
click at [95, 225] on p "Griffin" at bounding box center [132, 226] width 180 height 11
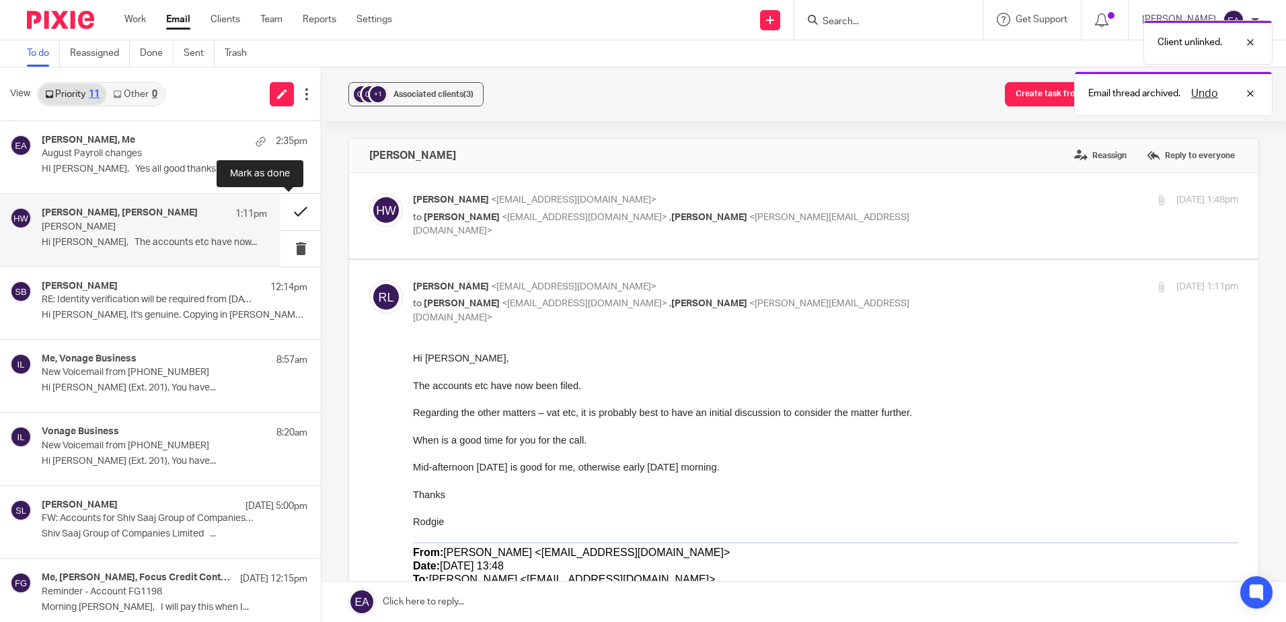
click at [289, 212] on button at bounding box center [301, 212] width 40 height 36
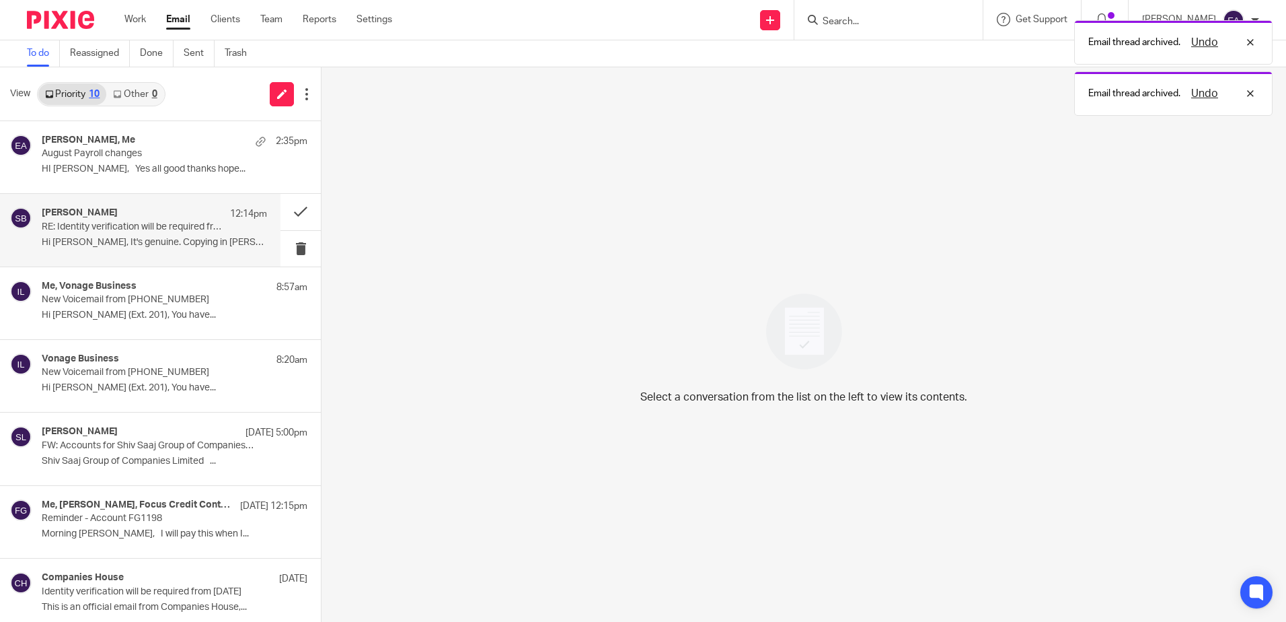
click at [71, 235] on div "Steve Bradshaw 12:14pm RE: Identity verification will be required from 18 Novem…" at bounding box center [154, 229] width 225 height 45
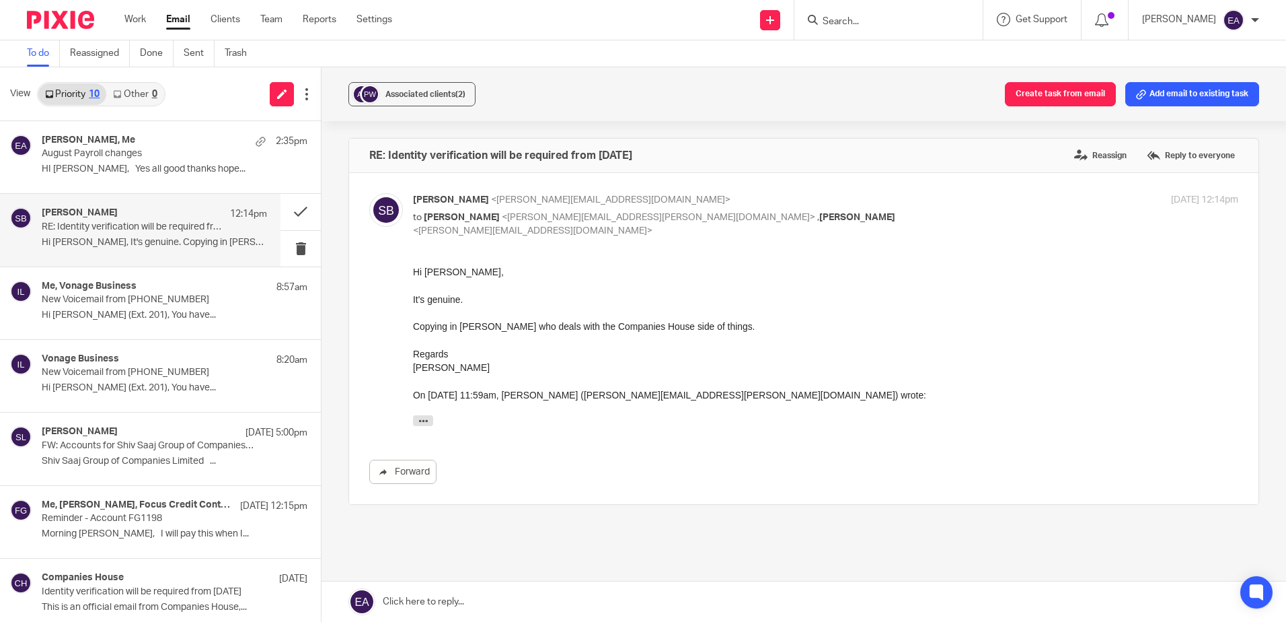
scroll to position [58, 0]
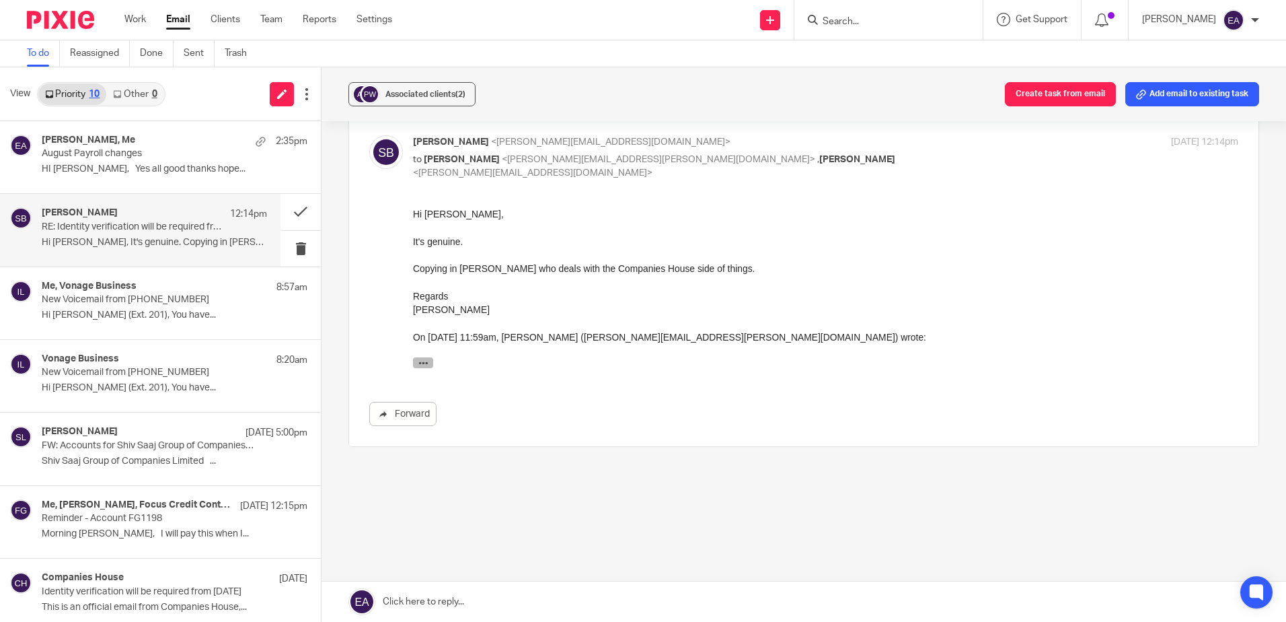
click at [425, 361] on icon "button" at bounding box center [423, 362] width 10 height 10
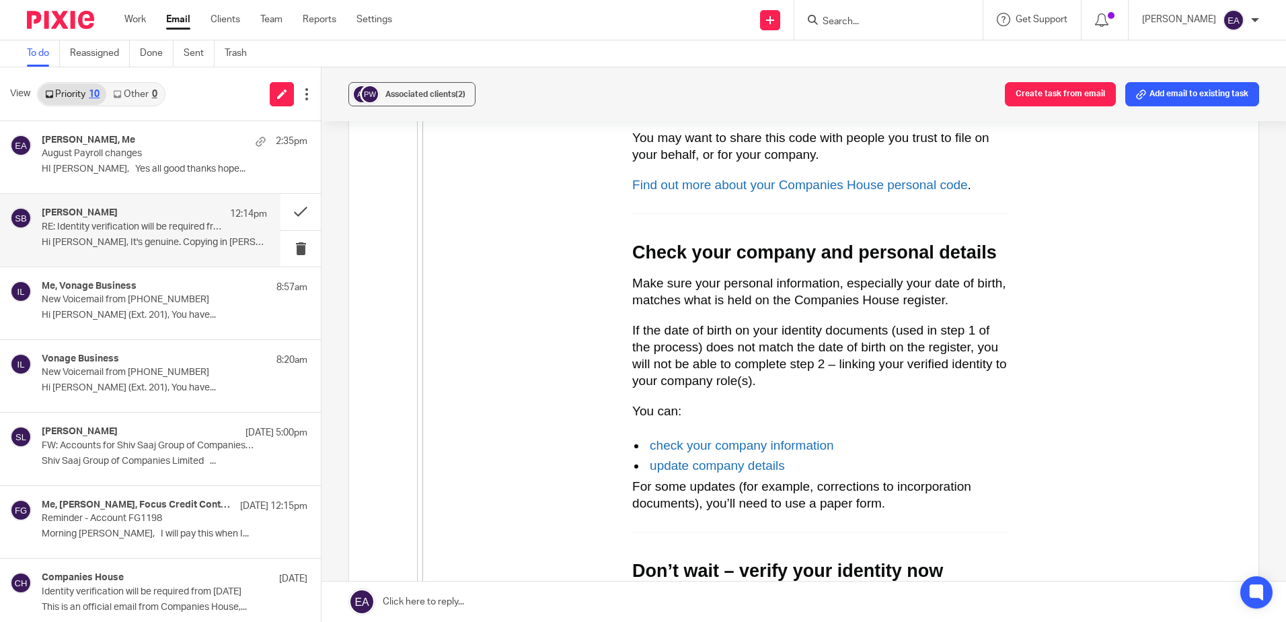
scroll to position [3085, 0]
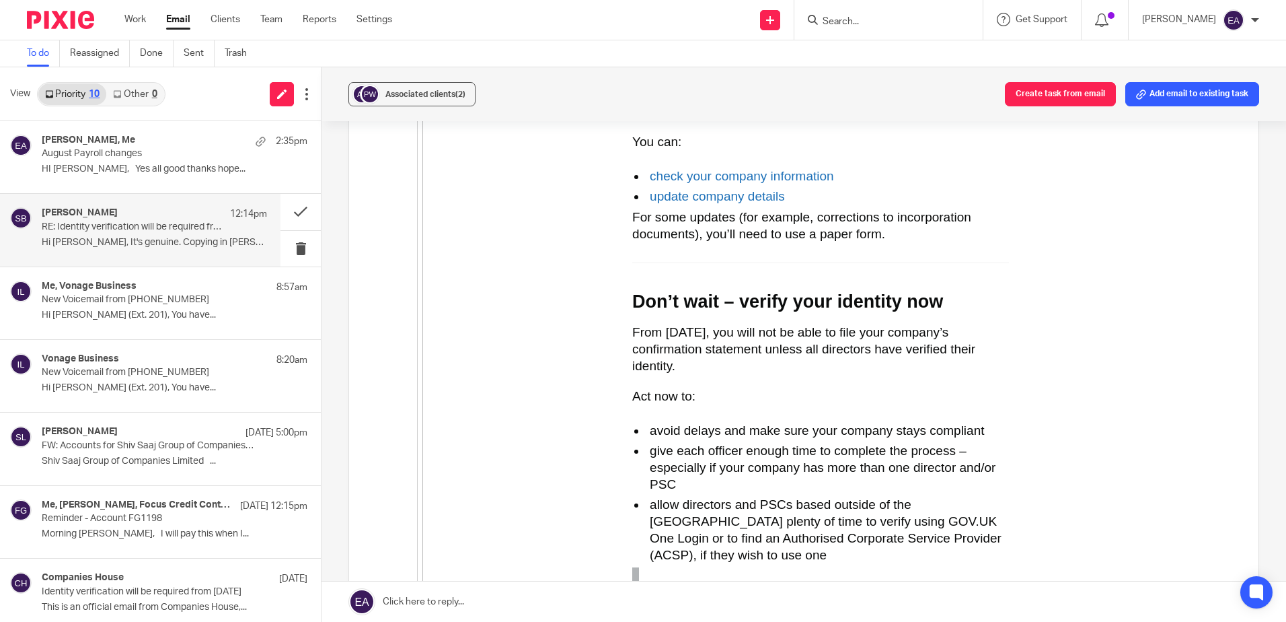
click at [144, 233] on div "Steve Bradshaw 12:14pm RE: Identity verification will be required from 18 Novem…" at bounding box center [154, 229] width 225 height 45
click at [408, 93] on span "Associated clients (2)" at bounding box center [425, 94] width 80 height 8
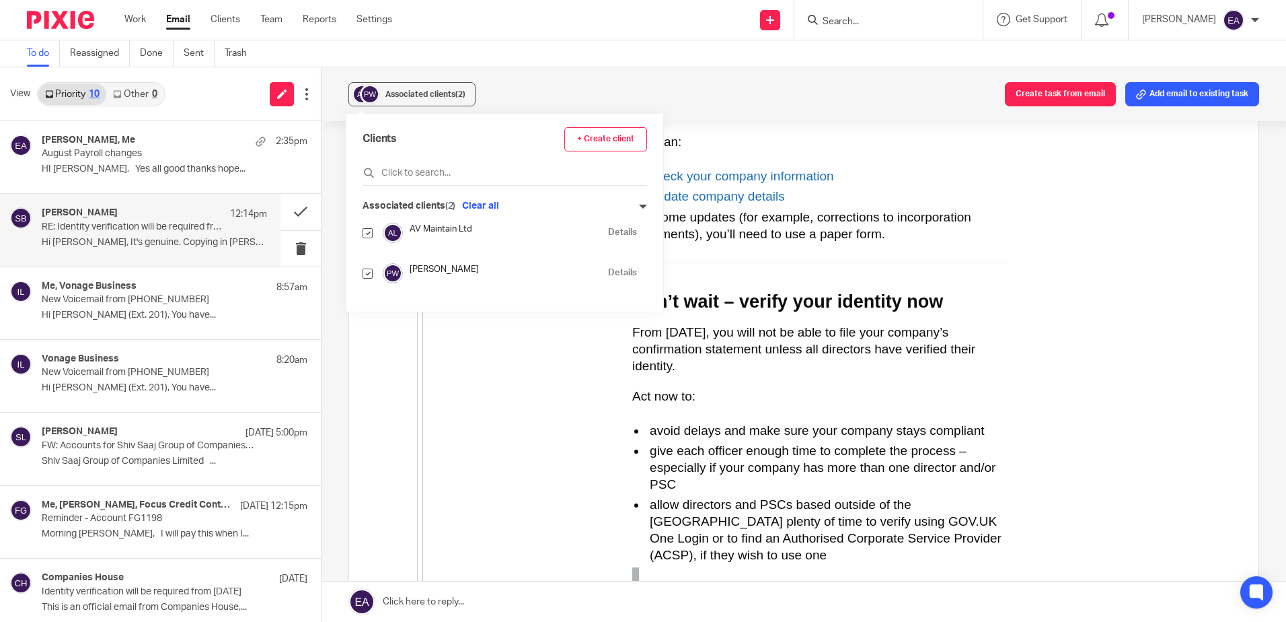
click at [227, 239] on p "Hi Paul, It's genuine. Copying in Elaine..." at bounding box center [154, 242] width 225 height 11
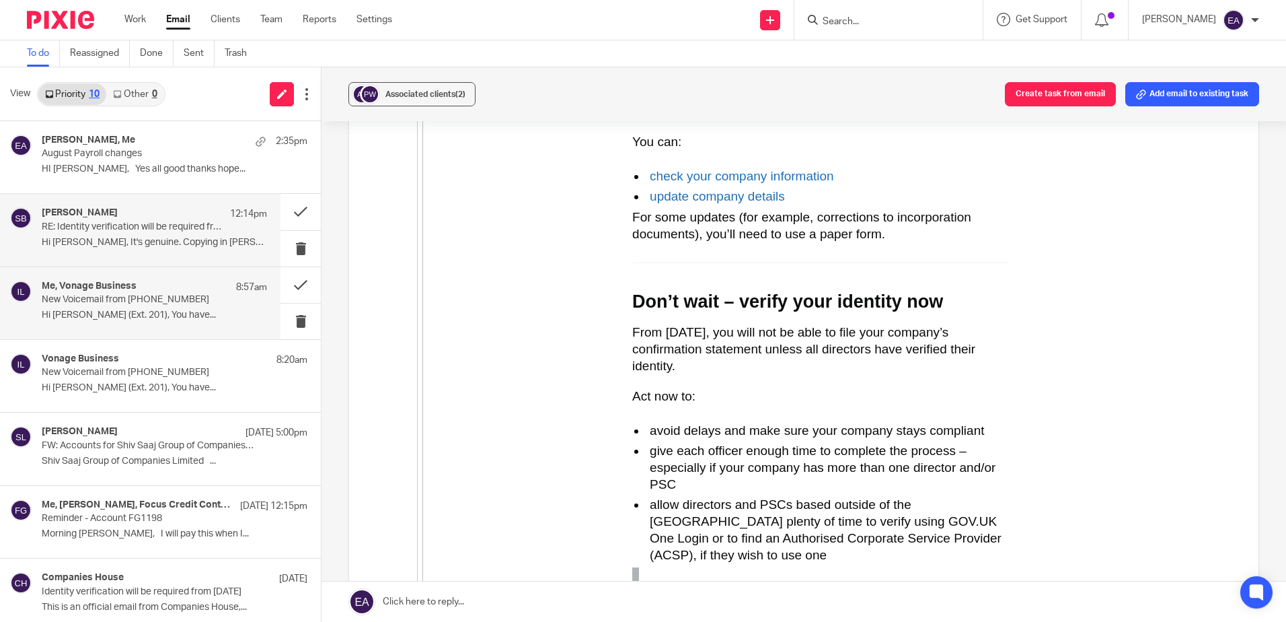
click at [132, 297] on p "New Voicemail from +443445439138" at bounding box center [132, 299] width 180 height 11
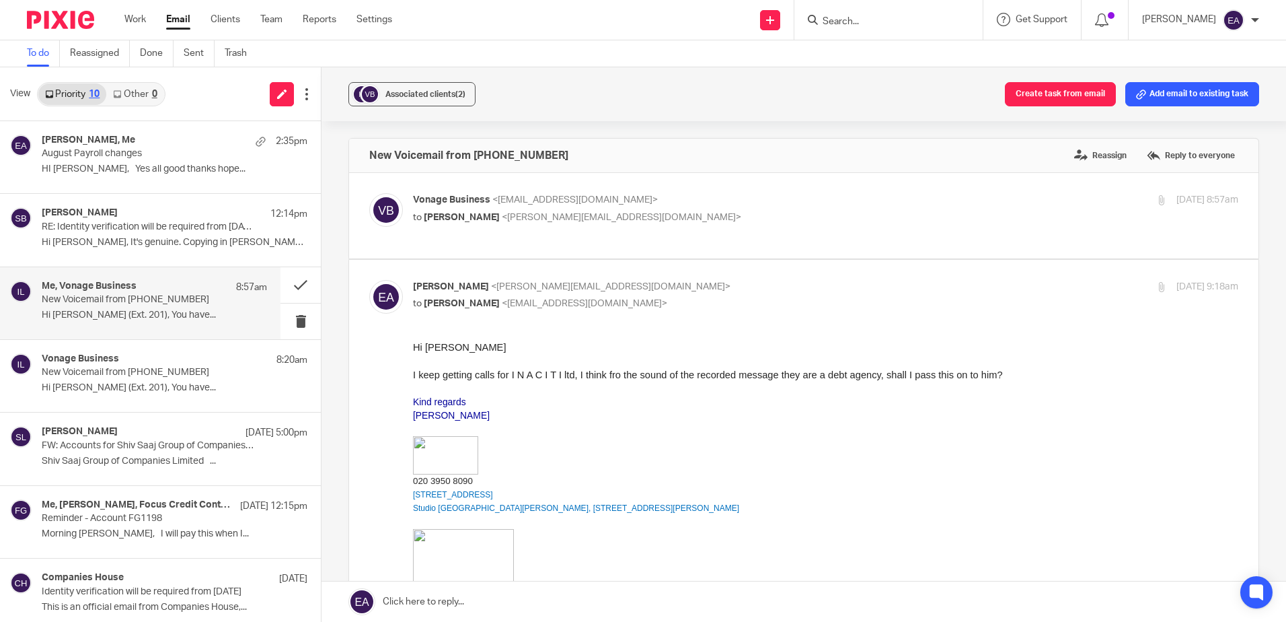
scroll to position [0, 0]
click at [287, 285] on button at bounding box center [301, 285] width 40 height 36
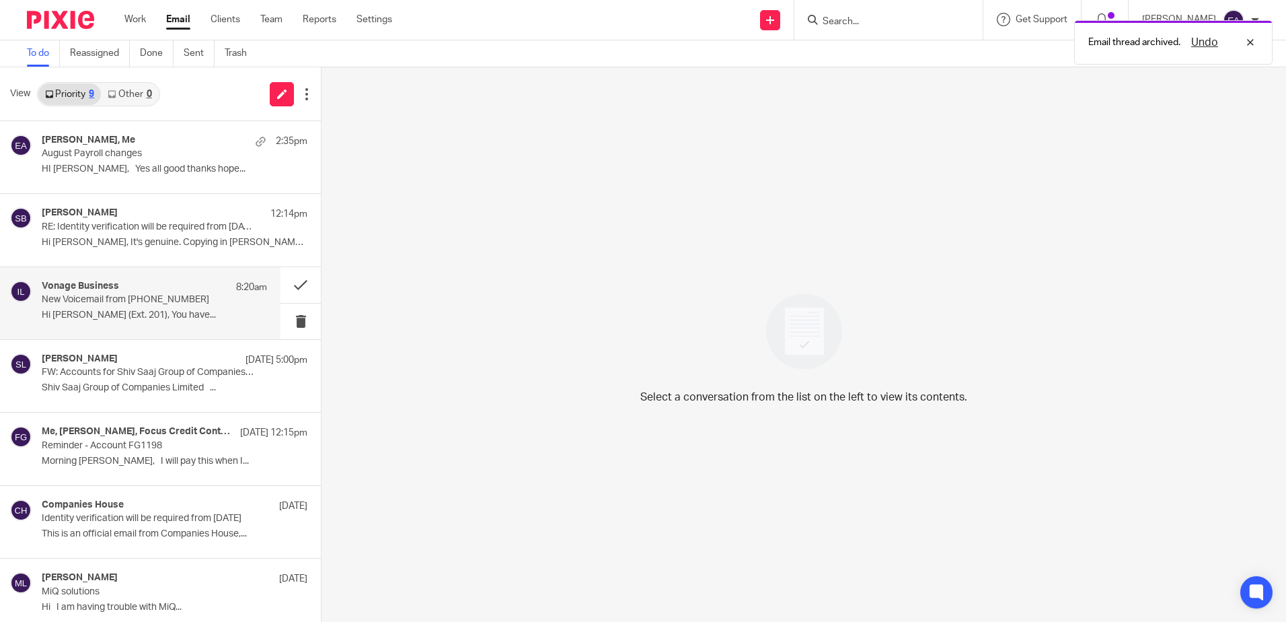
click at [68, 307] on div "Vonage Business 8:20am New Voicemail from +443445439138 Hi Elaine Aitken (Ext. …" at bounding box center [154, 303] width 225 height 45
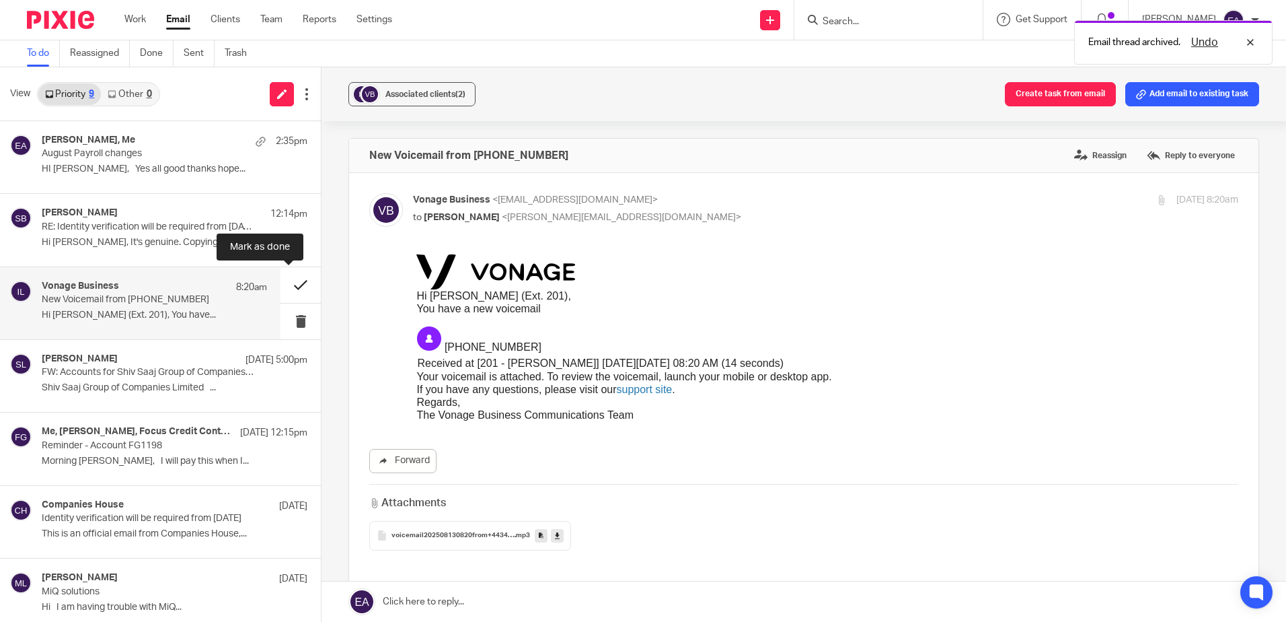
click at [289, 287] on button at bounding box center [301, 285] width 40 height 36
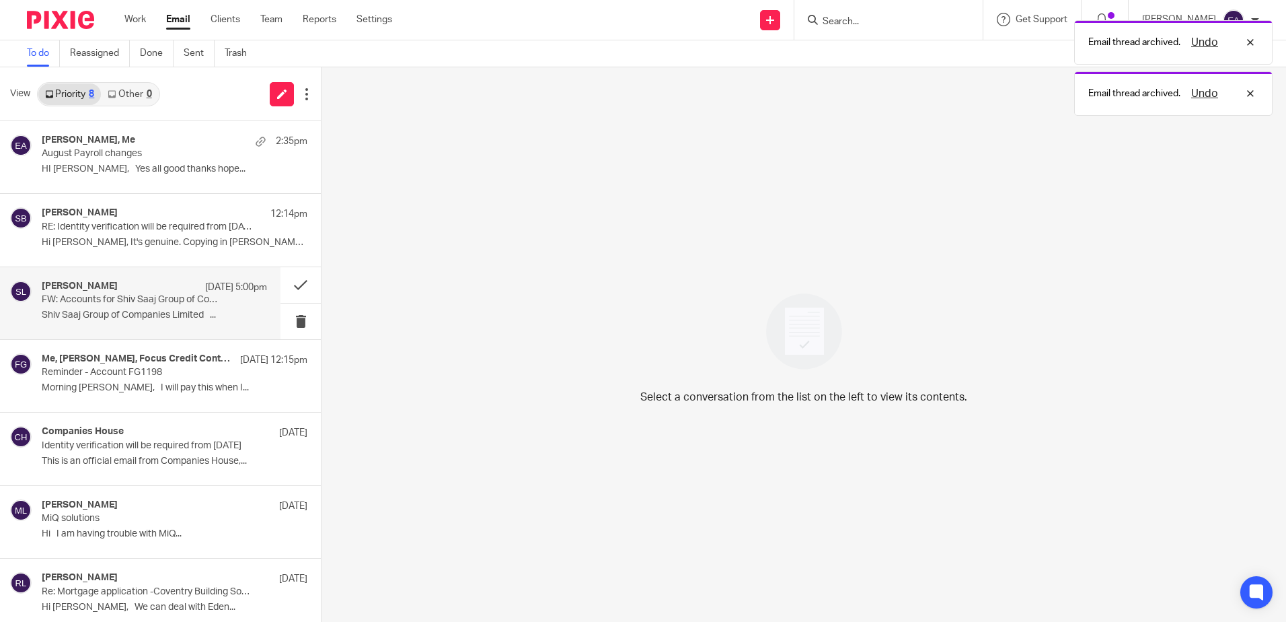
click at [75, 301] on p "FW: Accounts for Shiv Saaj Group of Companies Limited to 30 September 2024" at bounding box center [132, 299] width 180 height 11
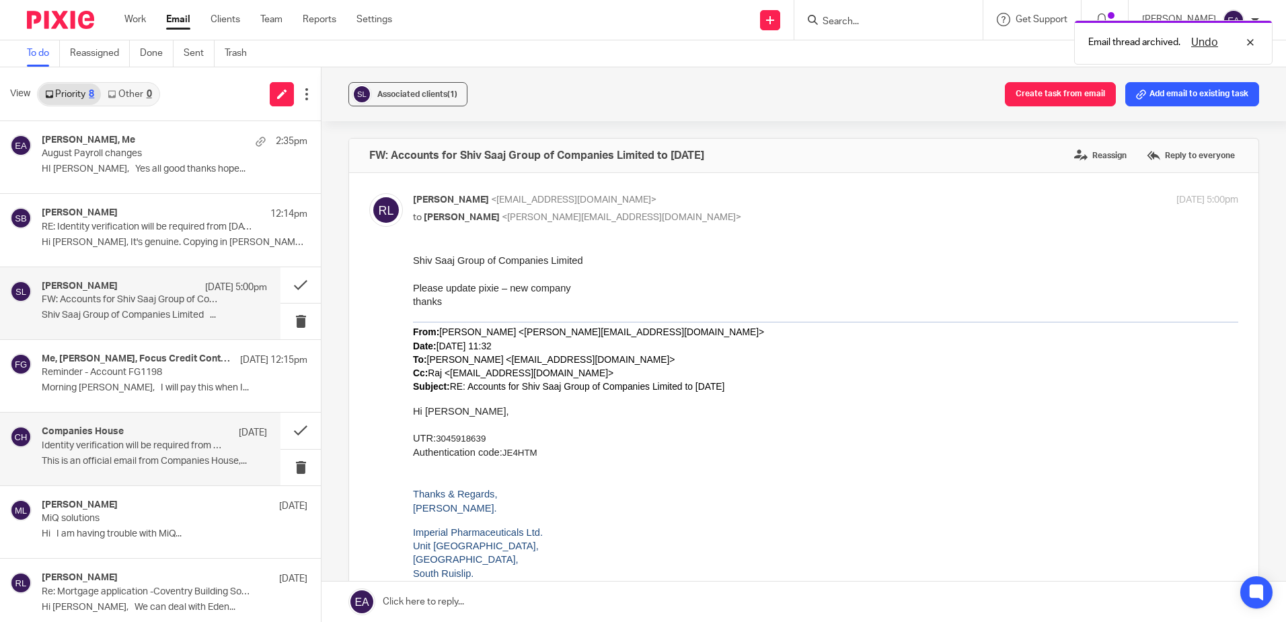
click at [115, 441] on p "Identity verification will be required from [DATE]" at bounding box center [132, 445] width 180 height 11
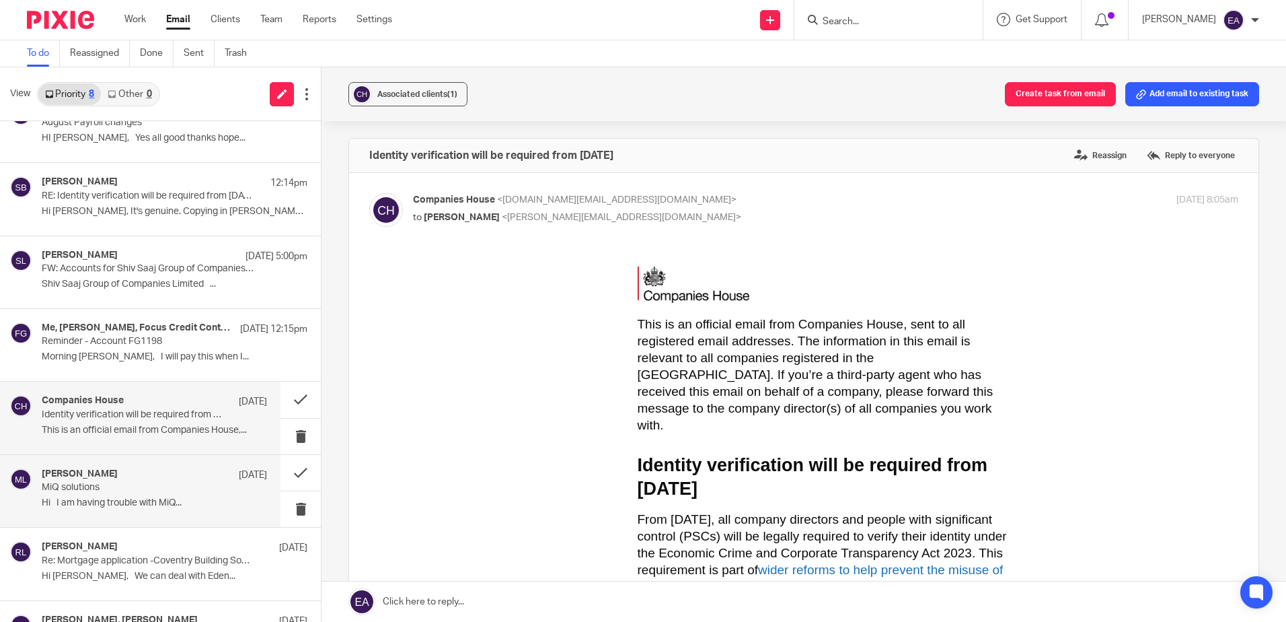
scroll to position [83, 0]
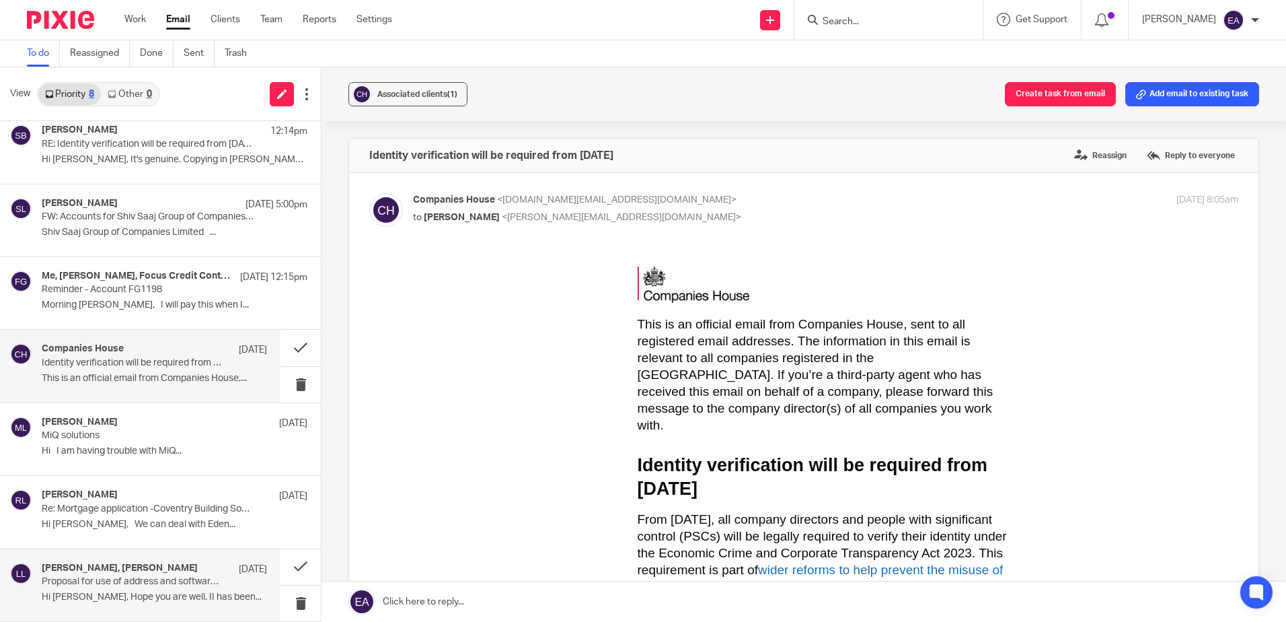
click at [99, 584] on p "Proposal for use of address and software subs" at bounding box center [132, 581] width 180 height 11
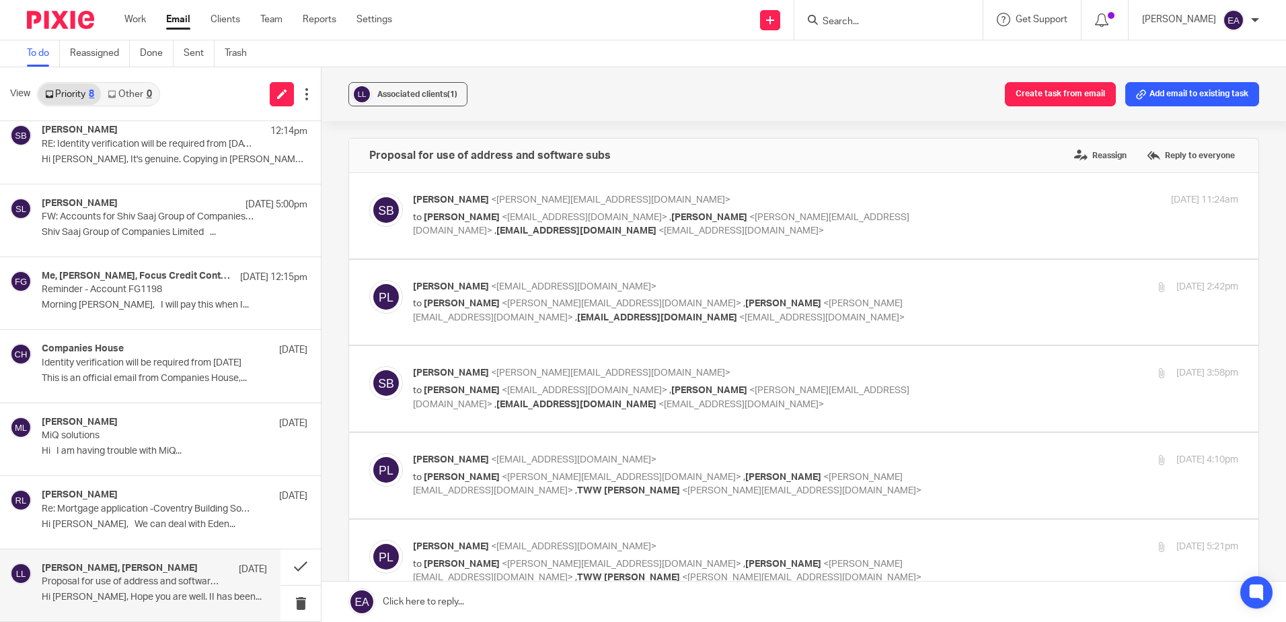
scroll to position [0, 0]
click at [292, 564] on button at bounding box center [301, 567] width 40 height 36
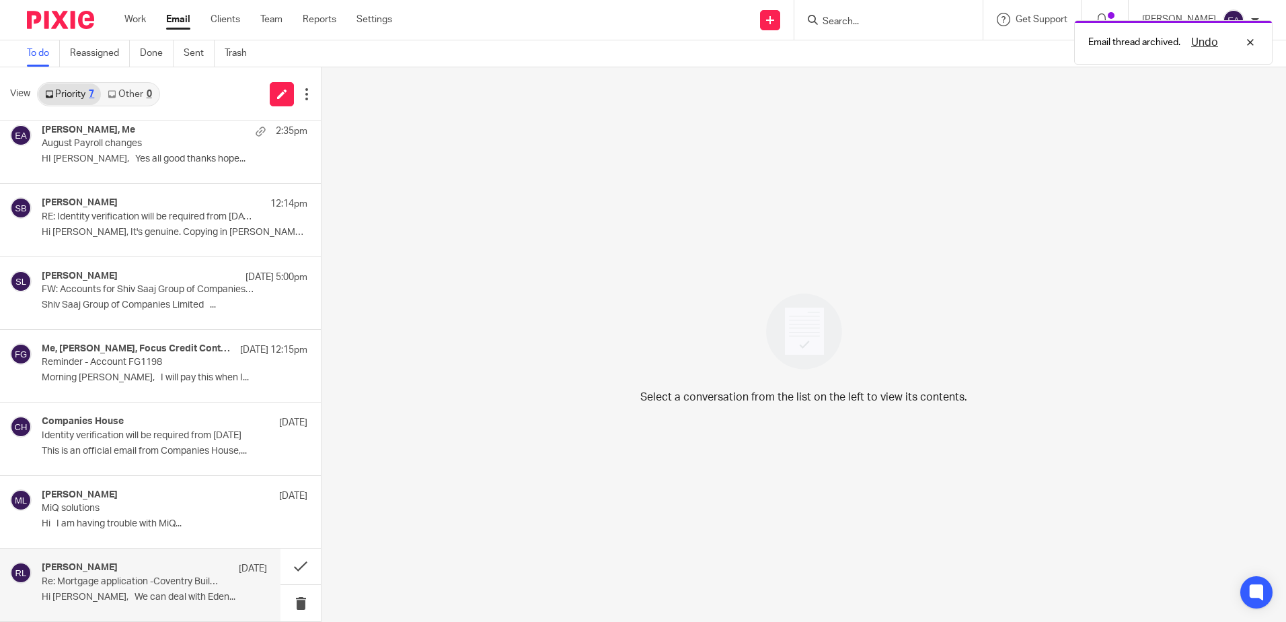
scroll to position [10, 0]
click at [123, 577] on p "Re: Mortgage application -Coventry Building Society" at bounding box center [132, 581] width 180 height 11
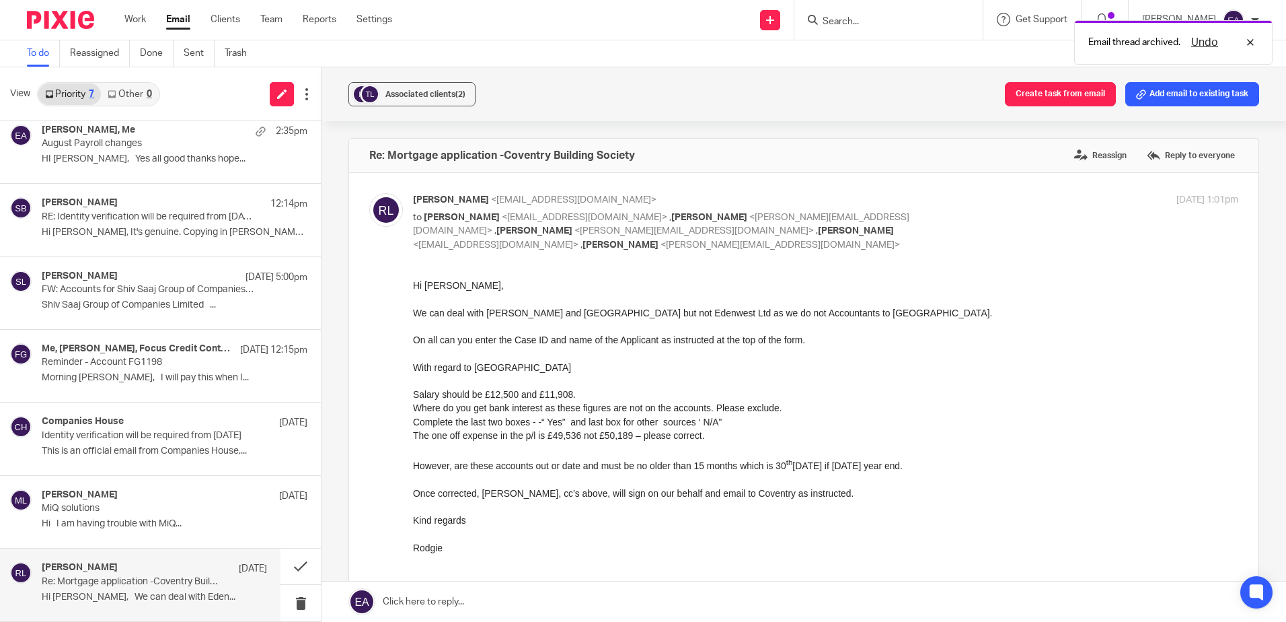
scroll to position [0, 0]
click at [105, 441] on div "Companies House 7 Aug Identity verification will be required from 18 November 2…" at bounding box center [154, 438] width 225 height 45
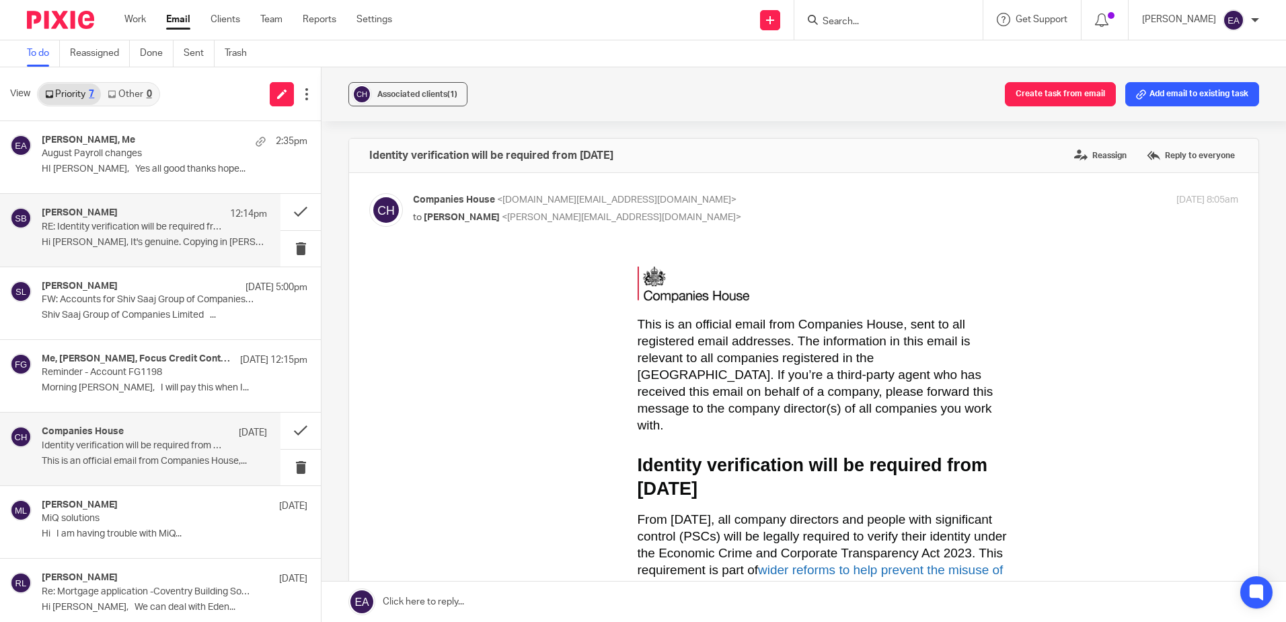
click at [131, 237] on p "Hi Paul, It's genuine. Copying in Elaine..." at bounding box center [154, 242] width 225 height 11
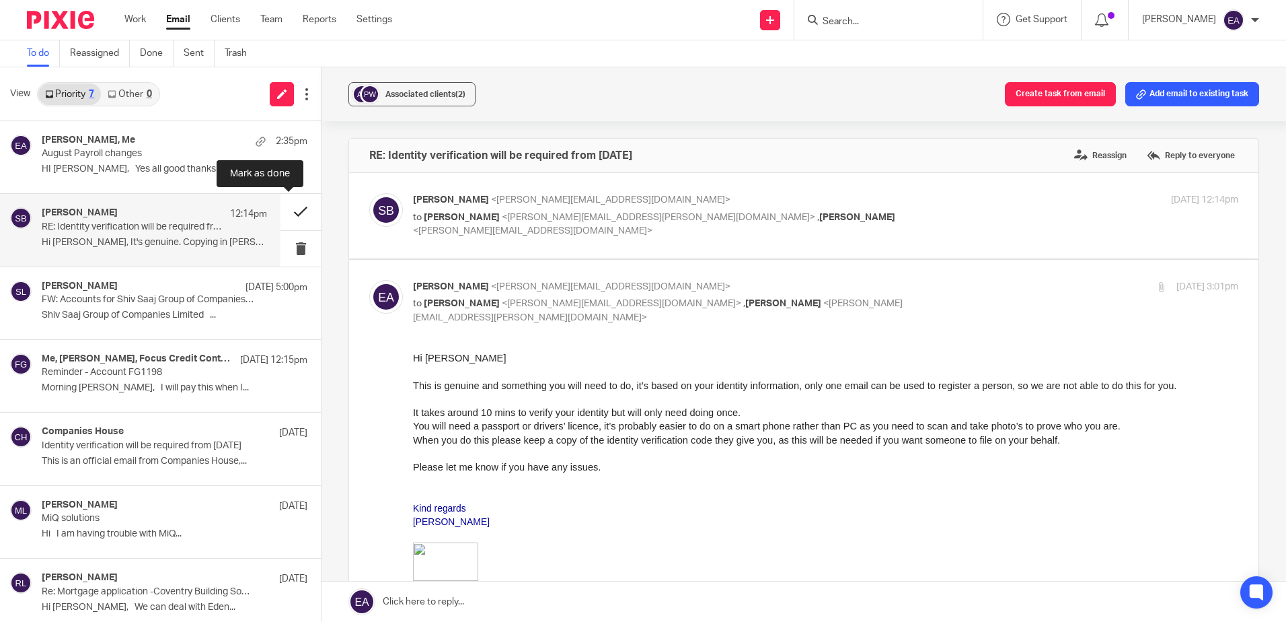
click at [291, 218] on button at bounding box center [301, 212] width 40 height 36
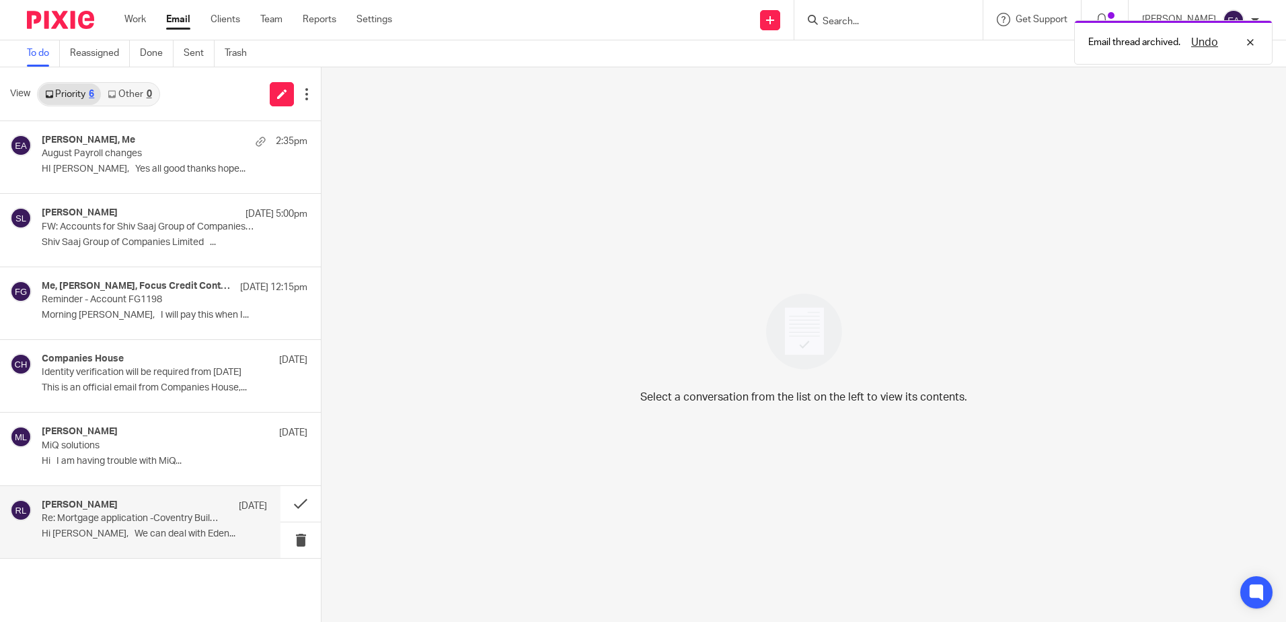
click at [122, 519] on p "Re: Mortgage application -Coventry Building Society" at bounding box center [132, 518] width 180 height 11
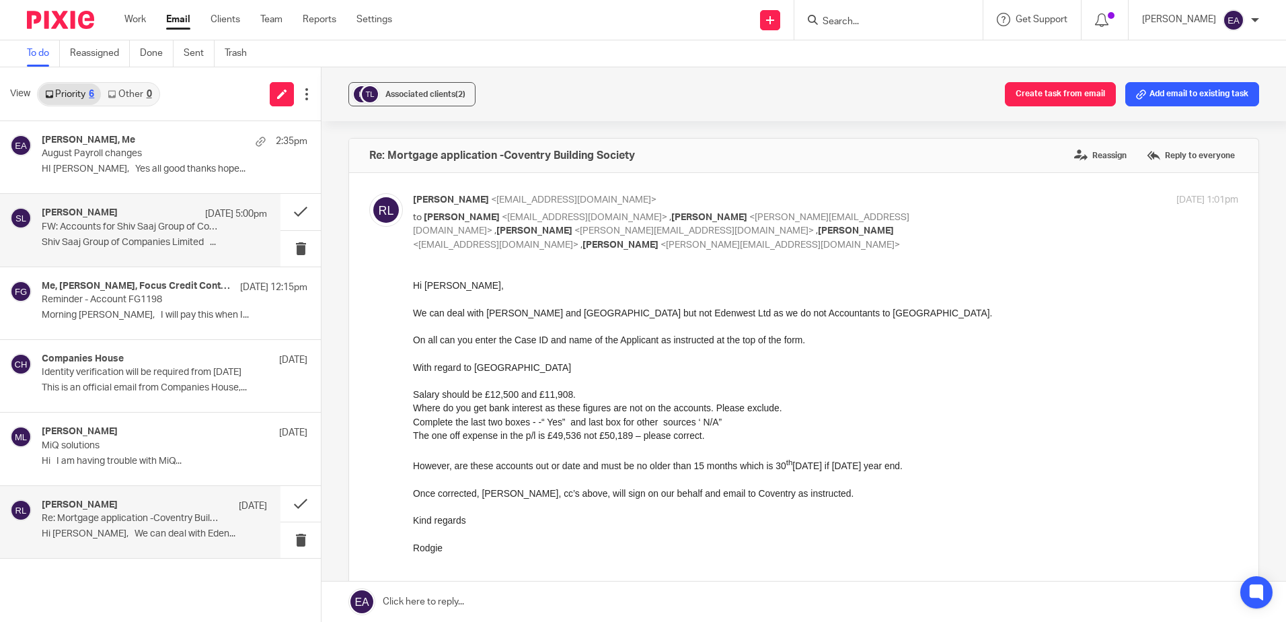
click at [121, 213] on div "Rodgie Leahy 12 Aug 5:00pm" at bounding box center [154, 213] width 225 height 13
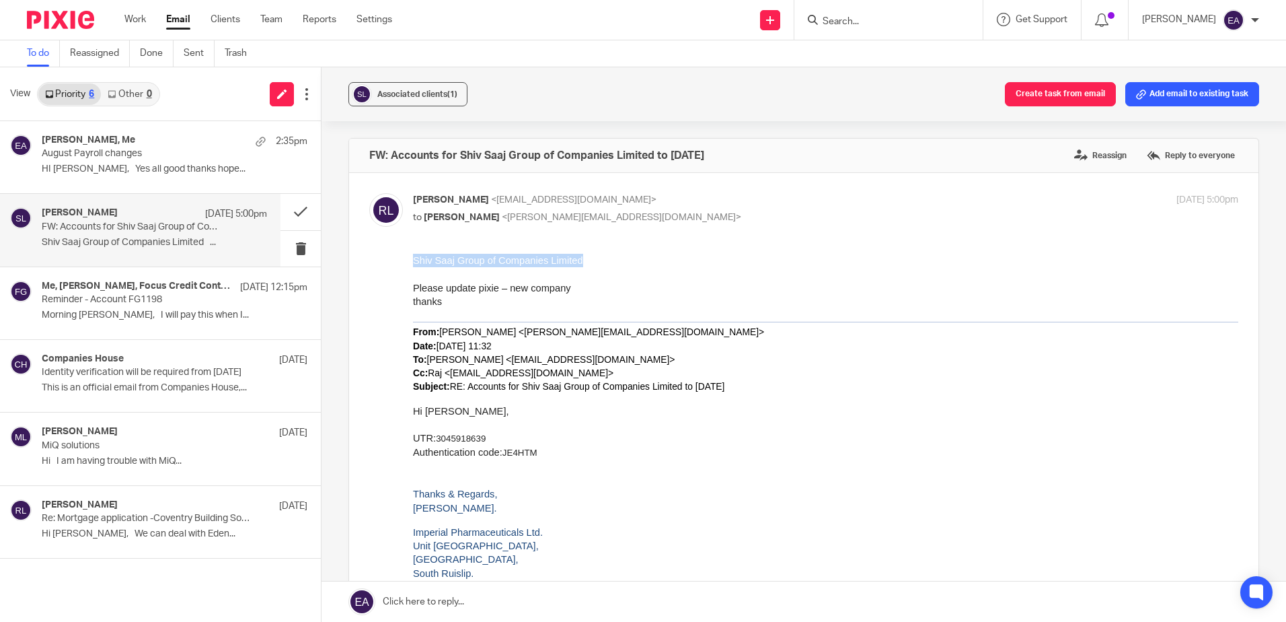
drag, startPoint x: 567, startPoint y: 260, endPoint x: 408, endPoint y: 260, distance: 158.8
click html "Shiv Saaj Group of Companies Limited Please update pixie – new company thanks F…"
copy span "Shiv Saaj Group of Companies Limited"
click at [963, 21] on form at bounding box center [892, 19] width 143 height 17
click at [856, 24] on input "Search" at bounding box center [881, 22] width 121 height 12
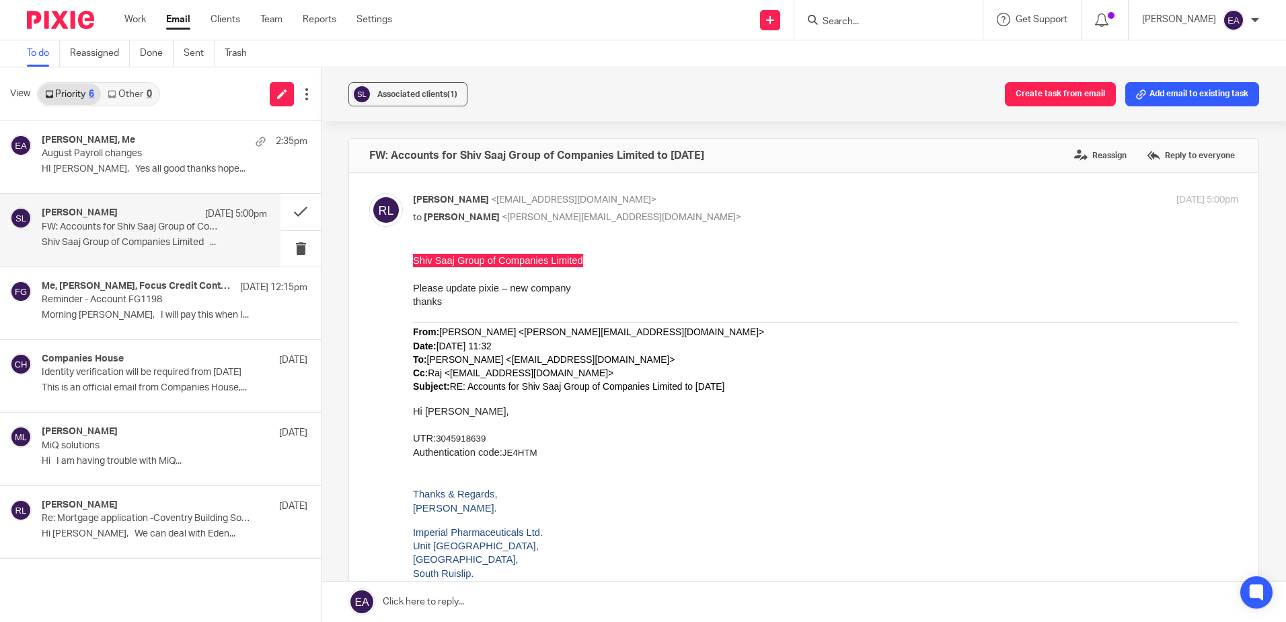
paste input "Shiv Saaj Group of Companies Limited"
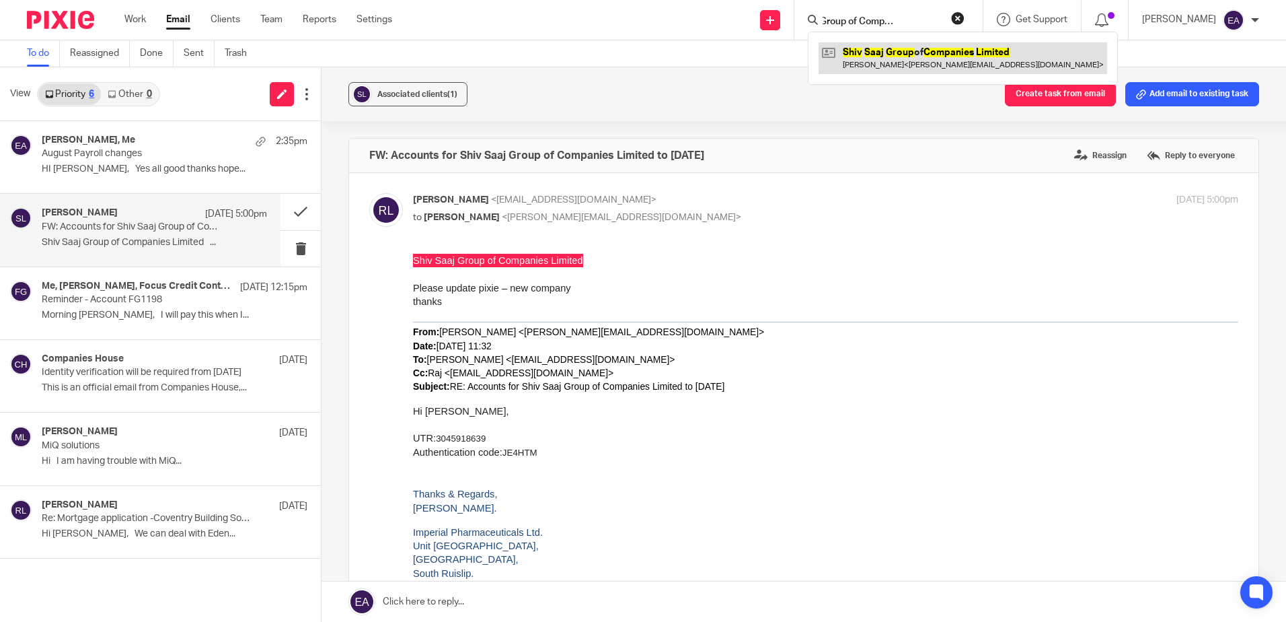
type input "Shiv Saaj Group of Companies Limited"
click at [922, 57] on link at bounding box center [963, 57] width 289 height 31
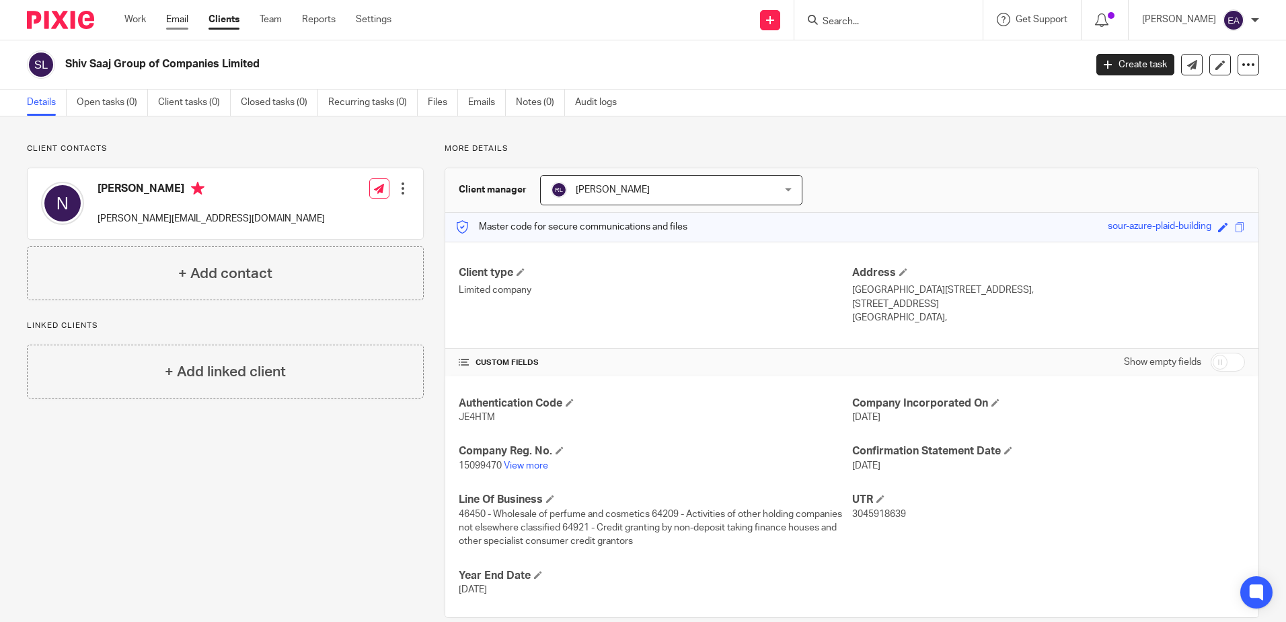
drag, startPoint x: 170, startPoint y: 20, endPoint x: 172, endPoint y: 28, distance: 8.3
click at [170, 20] on link "Email" at bounding box center [177, 19] width 22 height 13
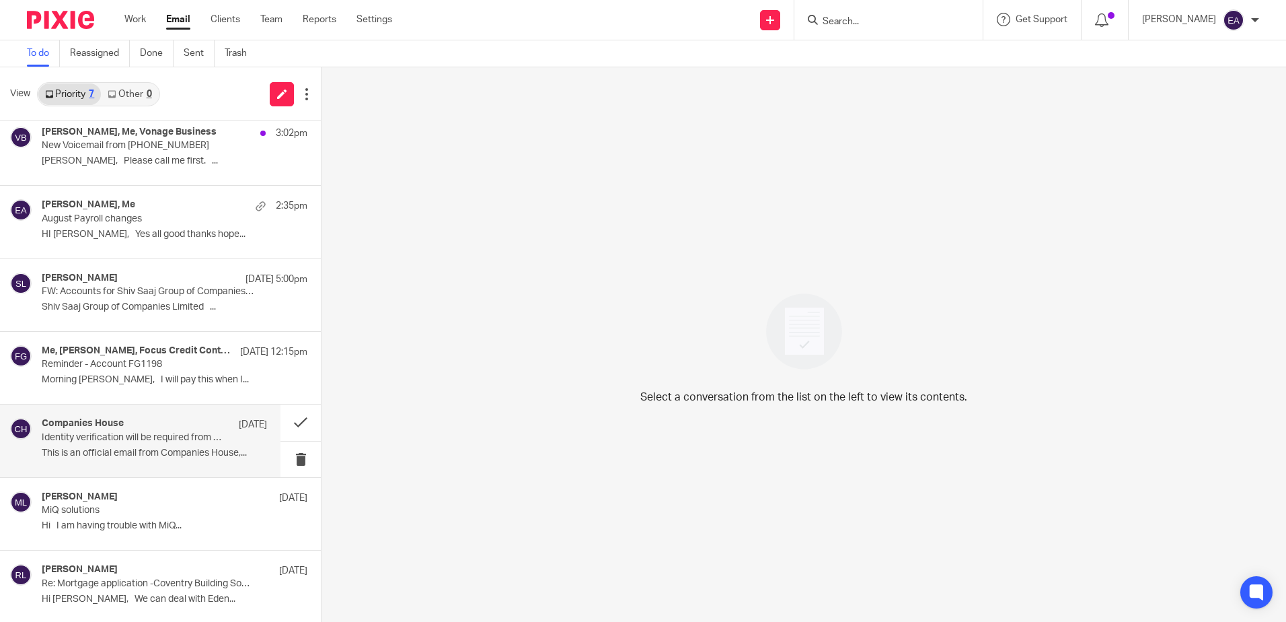
scroll to position [10, 0]
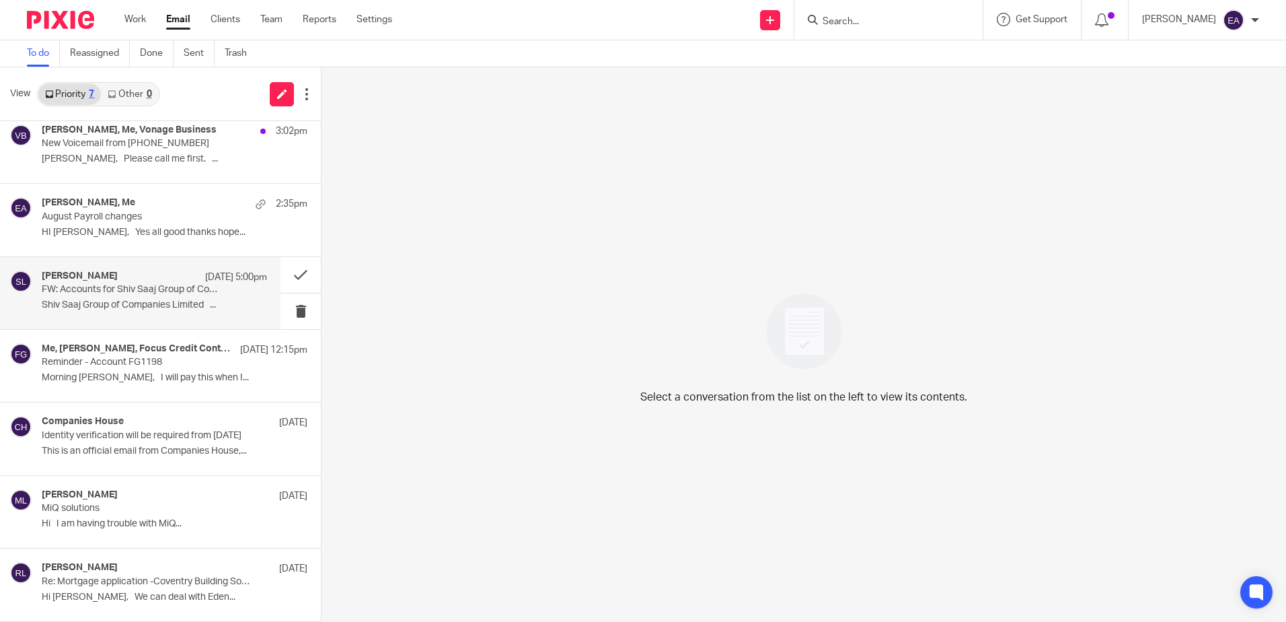
click at [139, 293] on p "FW: Accounts for Shiv Saaj Group of Companies Limited to [DATE]" at bounding box center [132, 289] width 180 height 11
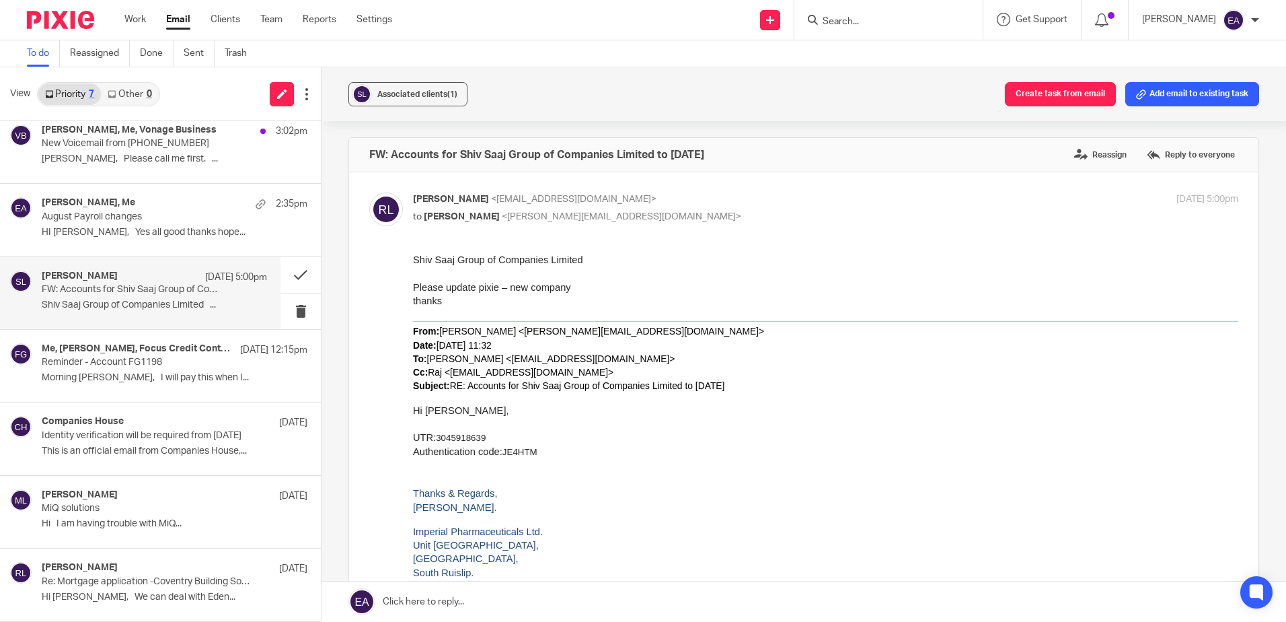
scroll to position [0, 0]
click at [429, 88] on div "Associated clients (1)" at bounding box center [417, 93] width 80 height 13
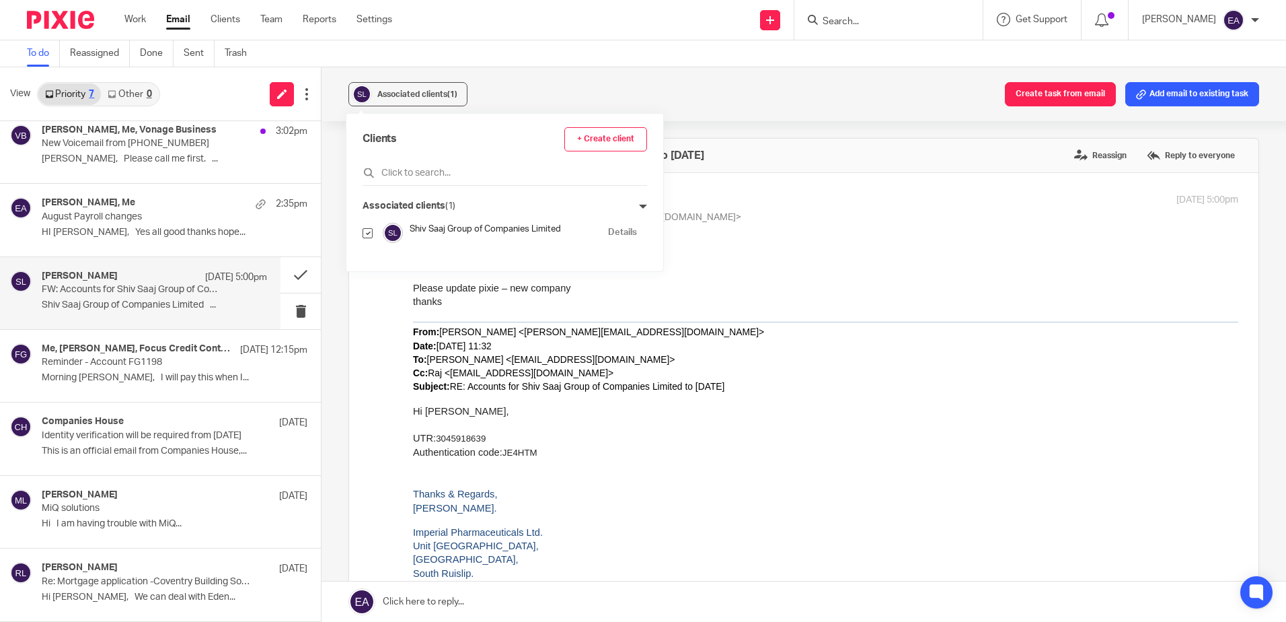
click at [845, 258] on p "Shiv Saaj Group of Companies Limited" at bounding box center [825, 260] width 825 height 13
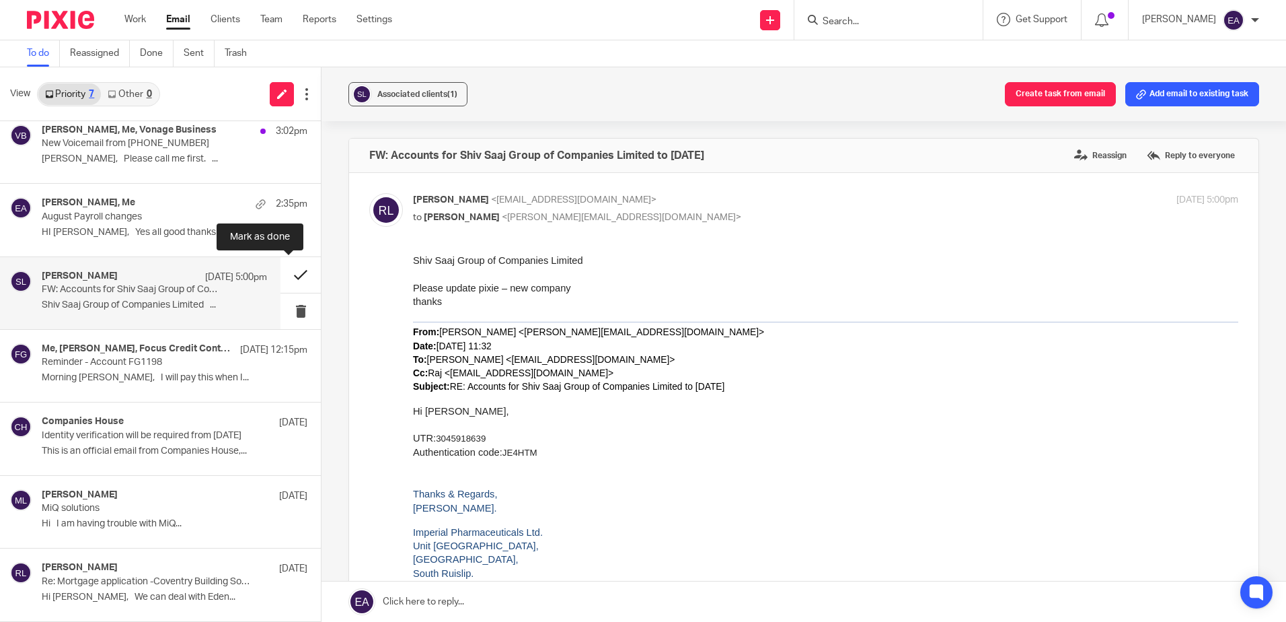
click at [285, 277] on button at bounding box center [301, 275] width 40 height 36
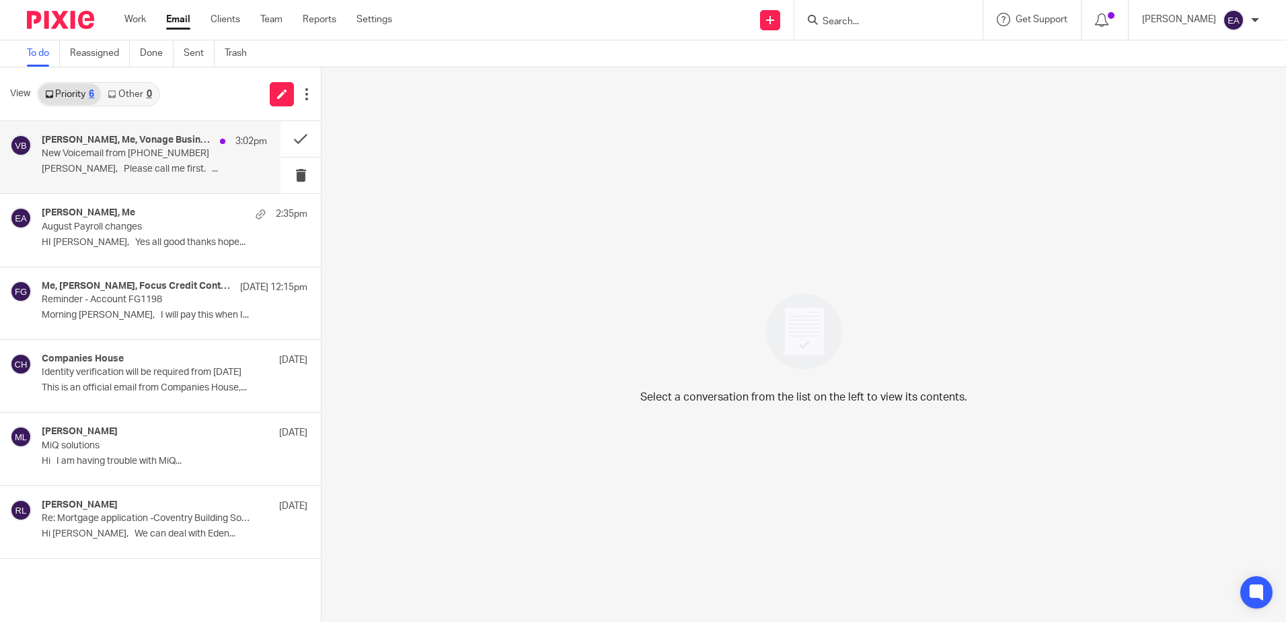
click at [174, 161] on div "Rodgie Leahy, Me, Vonage Business 3:02pm New Voicemail from +443445439199 Andy,…" at bounding box center [154, 157] width 225 height 45
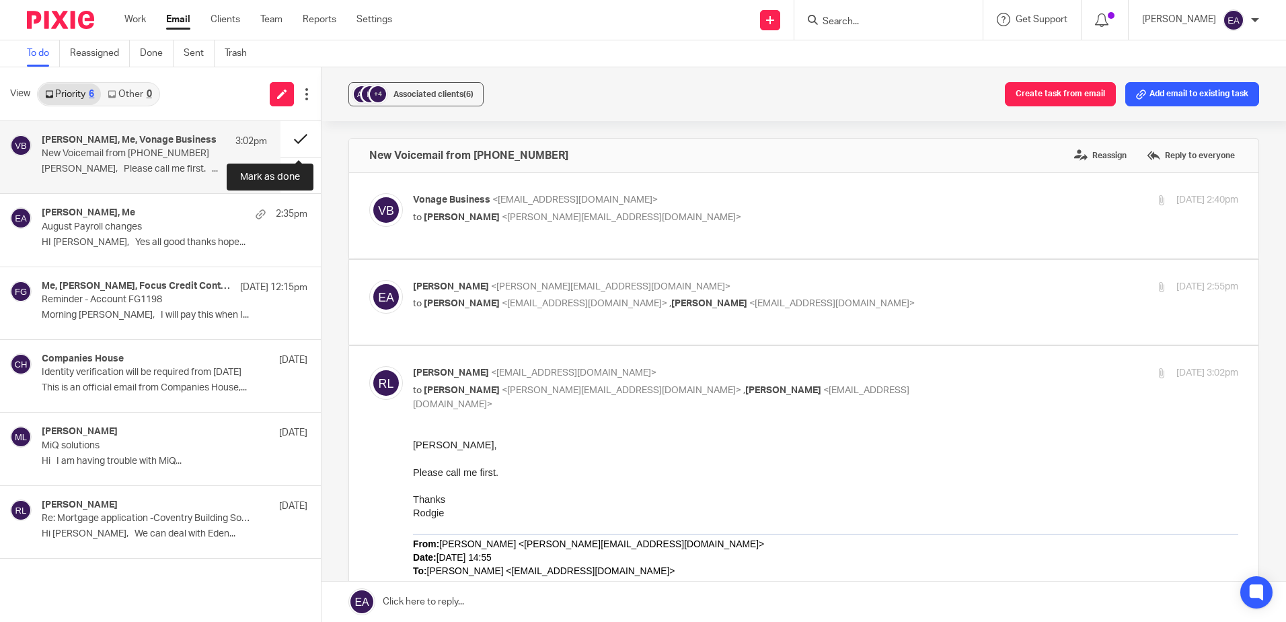
click at [295, 138] on button at bounding box center [301, 139] width 40 height 36
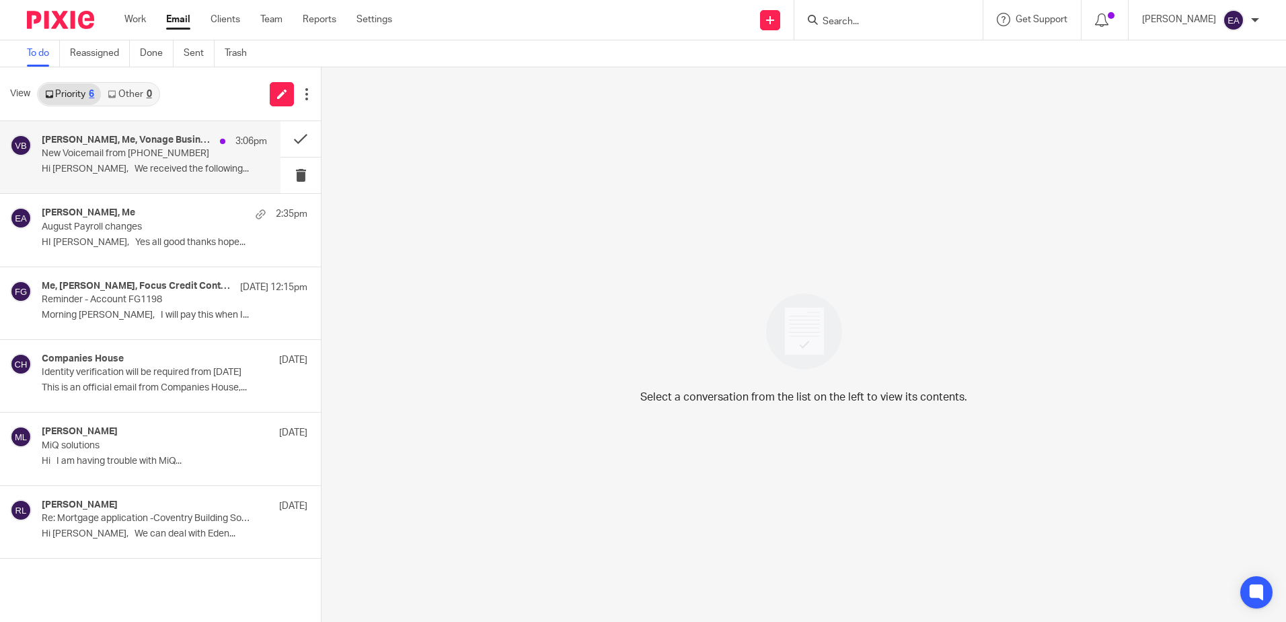
click at [194, 153] on p "New Voicemail from [PHONE_NUMBER]" at bounding box center [132, 153] width 180 height 11
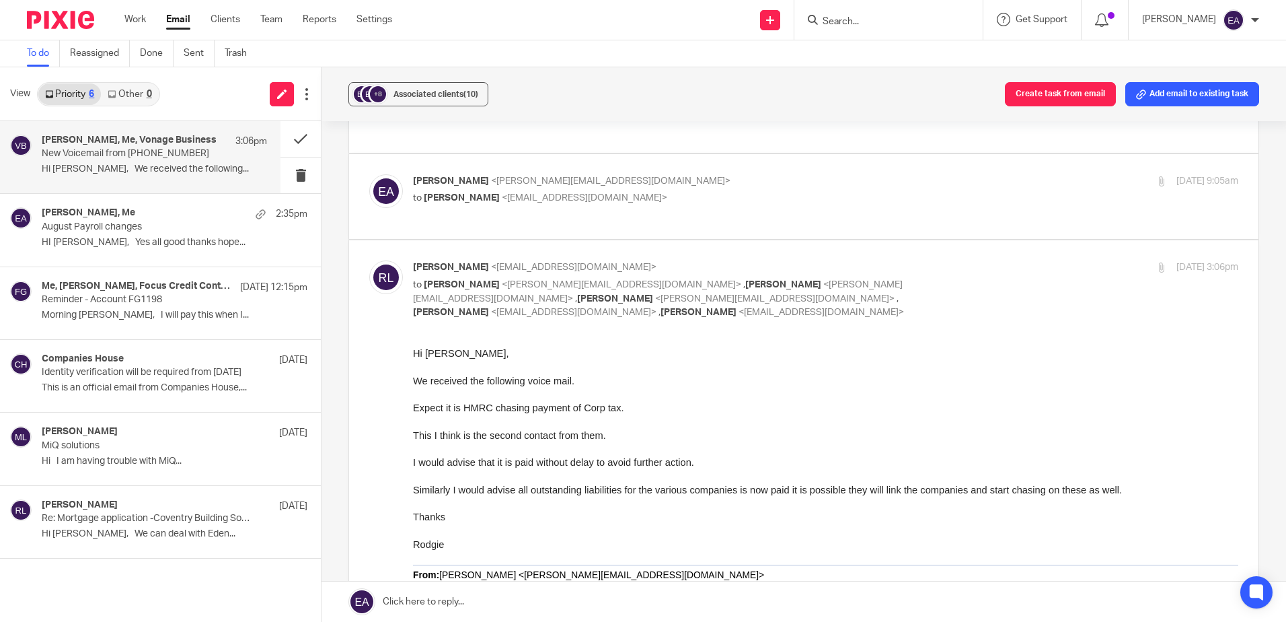
scroll to position [67, 0]
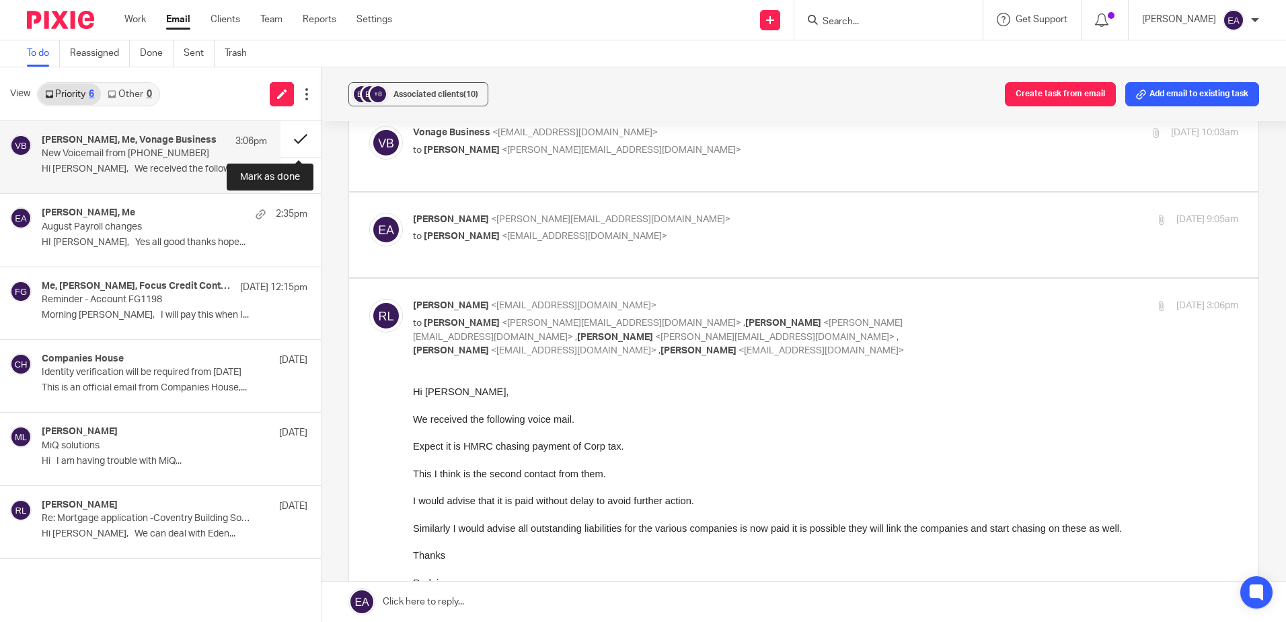
click at [295, 137] on button at bounding box center [301, 139] width 40 height 36
